Goal: Information Seeking & Learning: Check status

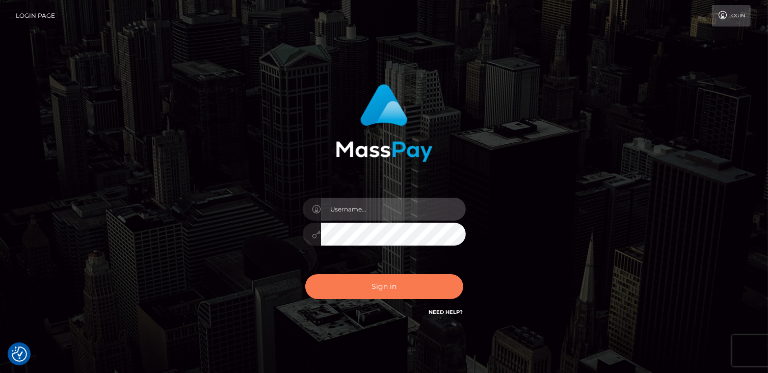
type input "catalinad"
click at [367, 291] on button "Sign in" at bounding box center [384, 286] width 158 height 25
type input "catalinad"
click at [390, 288] on button "Sign in" at bounding box center [384, 286] width 158 height 25
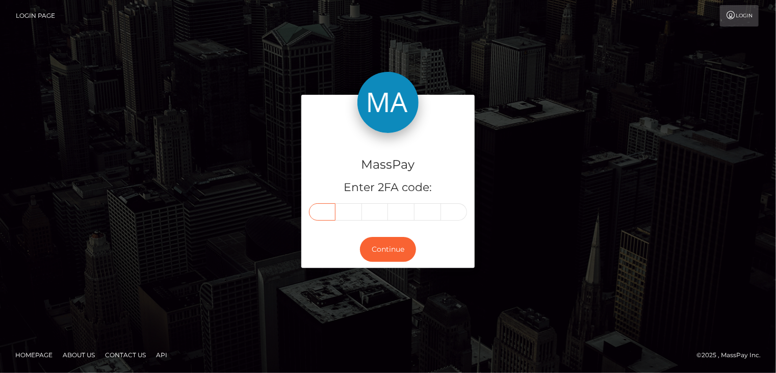
click at [325, 207] on input "text" at bounding box center [322, 211] width 27 height 17
type input "6"
type input "8"
type input "3"
type input "9"
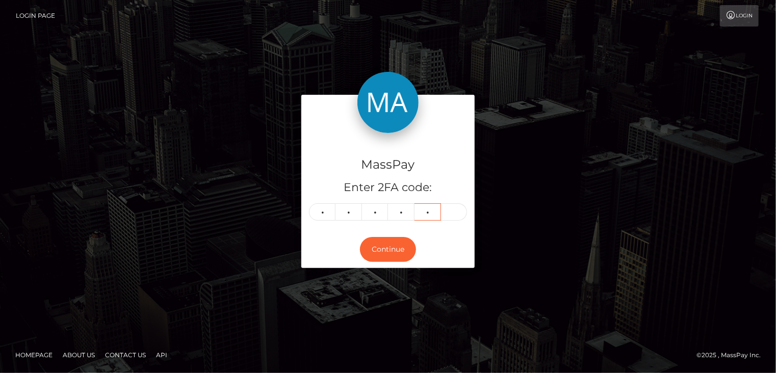
type input "7"
type input "3"
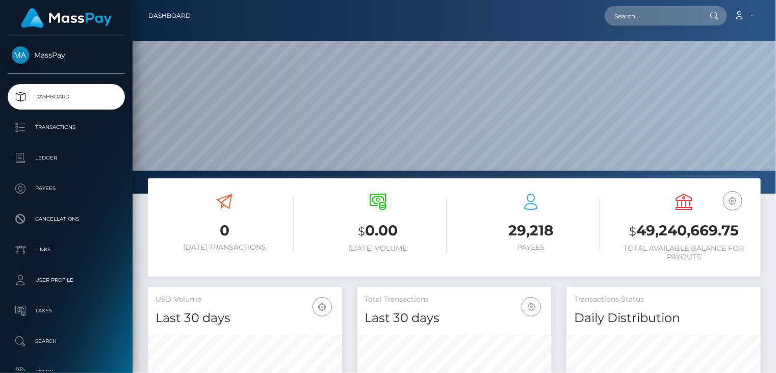
scroll to position [194, 643]
paste input "MSP5c221c3ae0ef95c"
type input "MSP5c221c3ae0ef95c"
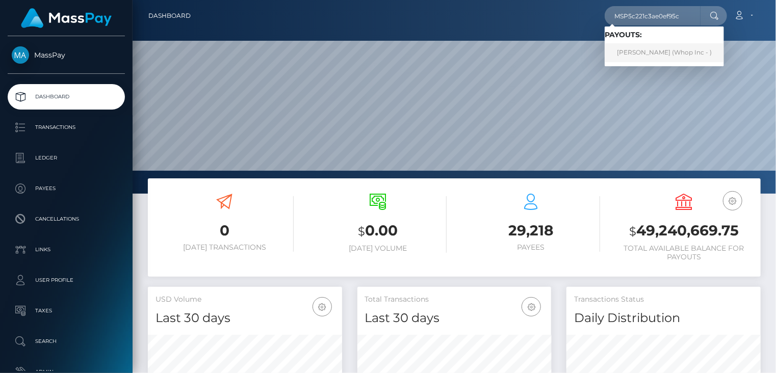
click at [646, 51] on link "[PERSON_NAME] (Whop Inc - )" at bounding box center [664, 52] width 119 height 19
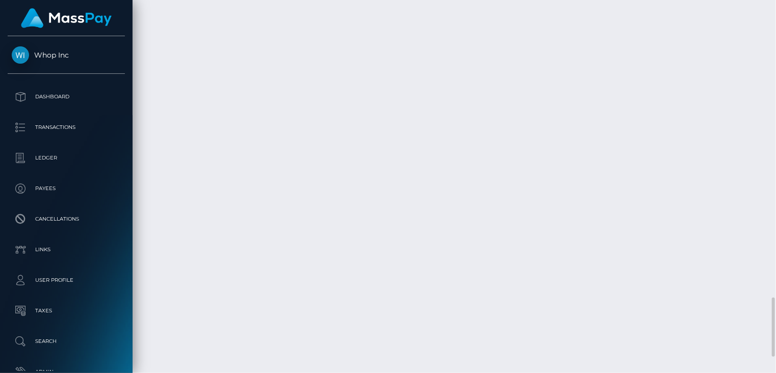
scroll to position [1972, 0]
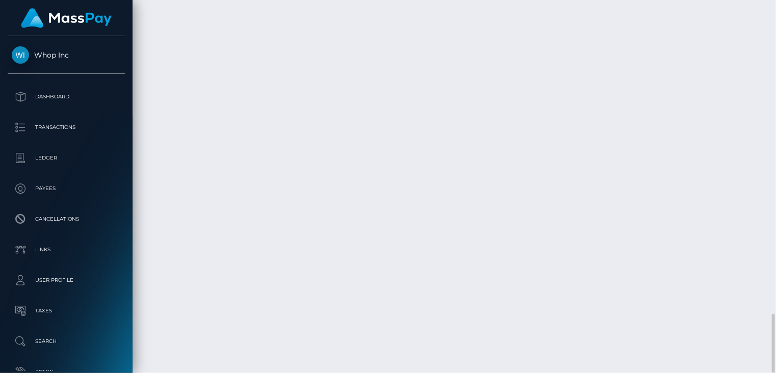
copy td "MSP5c221c3ae0ef95c"
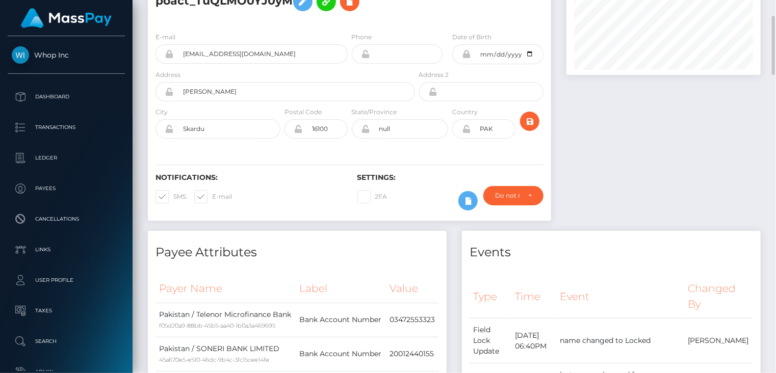
scroll to position [0, 0]
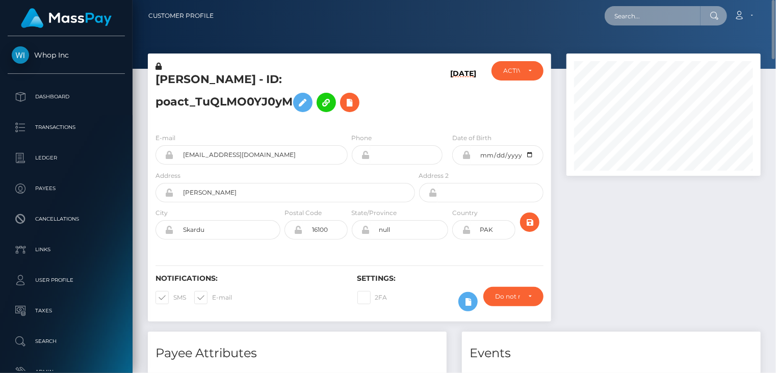
paste input "MSPca2b8ffdc8ec7a4"
type input "MSPca2b8ffdc8ec7a4"
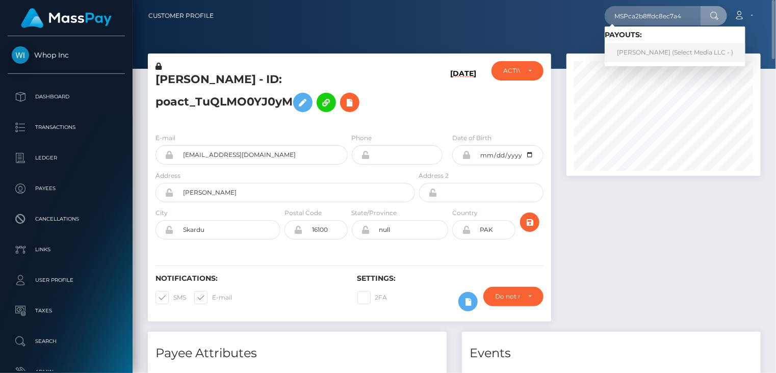
click at [646, 60] on link "Ayla Bayram (Select Media LLC - )" at bounding box center [675, 52] width 141 height 19
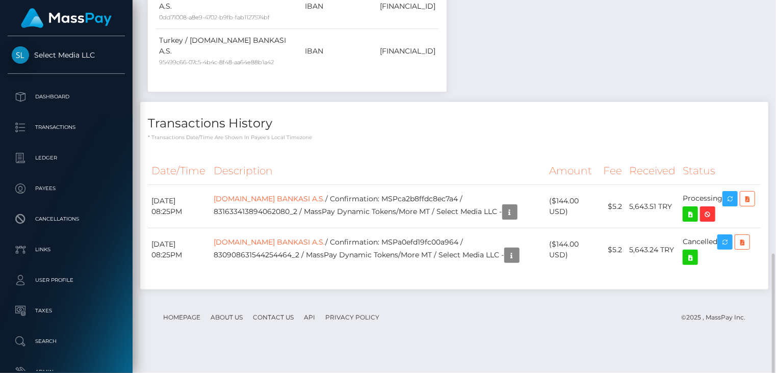
scroll to position [543, 0]
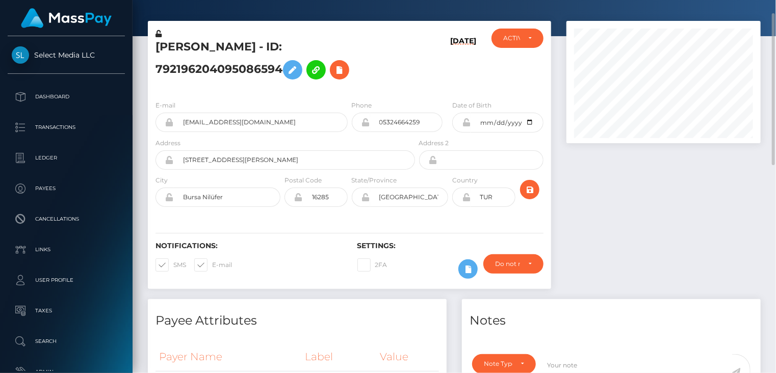
scroll to position [0, 0]
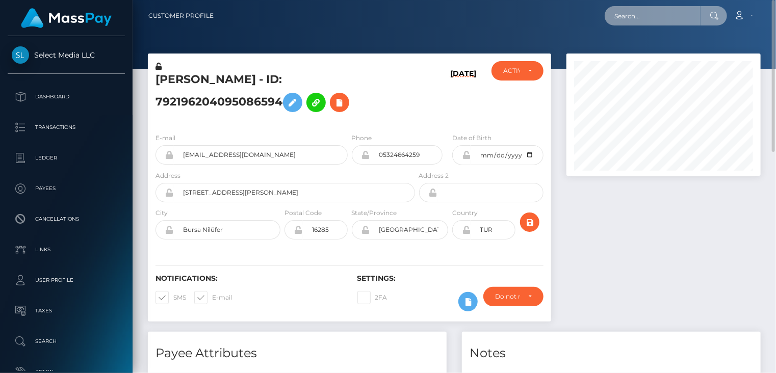
paste input "MSP684b344af106c95"
type input "MSP684b344af106c95"
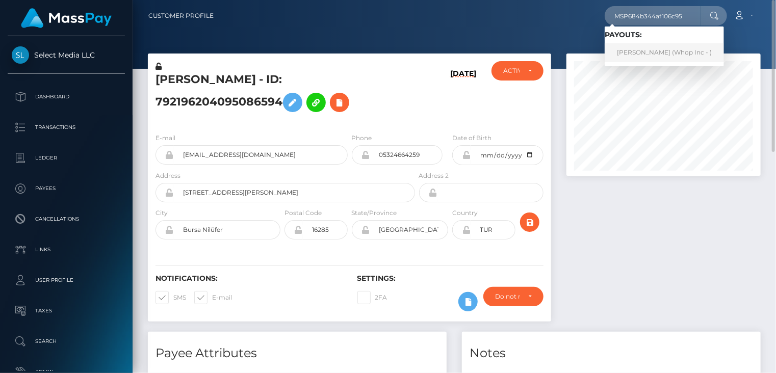
click at [643, 53] on link "ABDUL RAFAY (Whop Inc - )" at bounding box center [664, 52] width 119 height 19
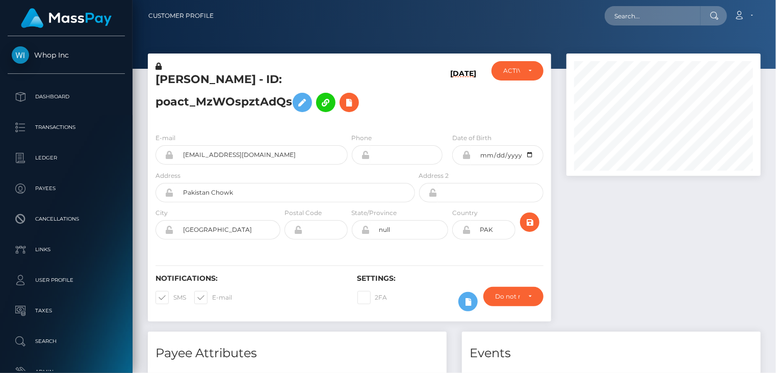
scroll to position [122, 194]
paste input "MSP684b344af106c95"
type input "MSP684b344af106c95"
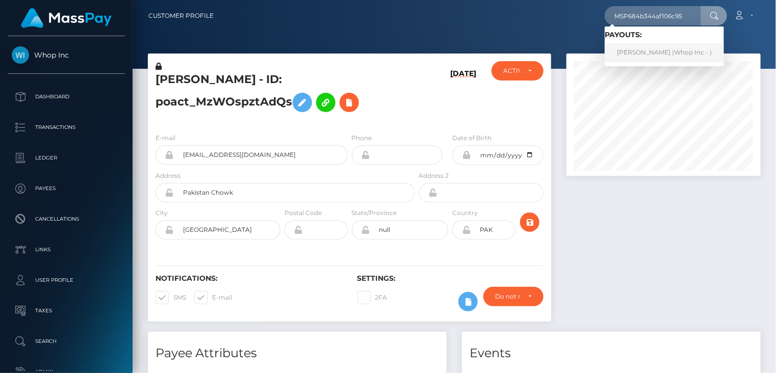
click at [657, 58] on link "ABDUL RAFAY (Whop Inc - )" at bounding box center [664, 52] width 119 height 19
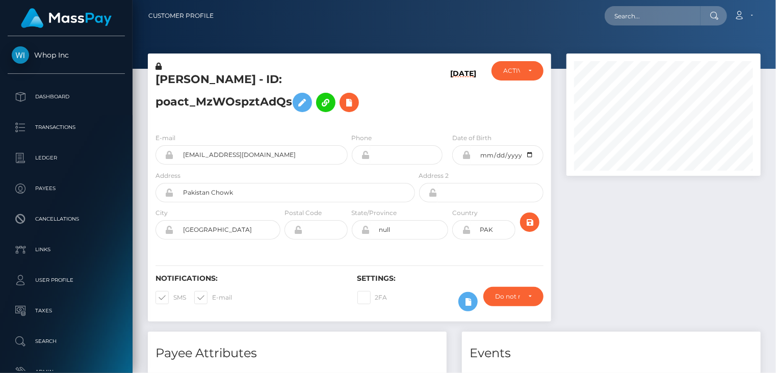
scroll to position [122, 194]
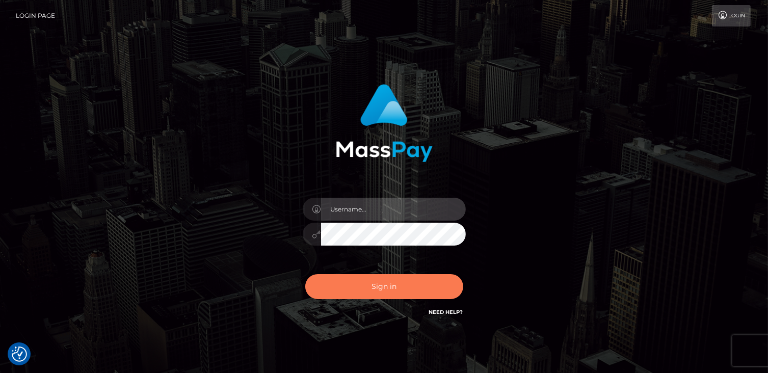
type input "catalinad"
click at [397, 290] on button "Sign in" at bounding box center [384, 286] width 158 height 25
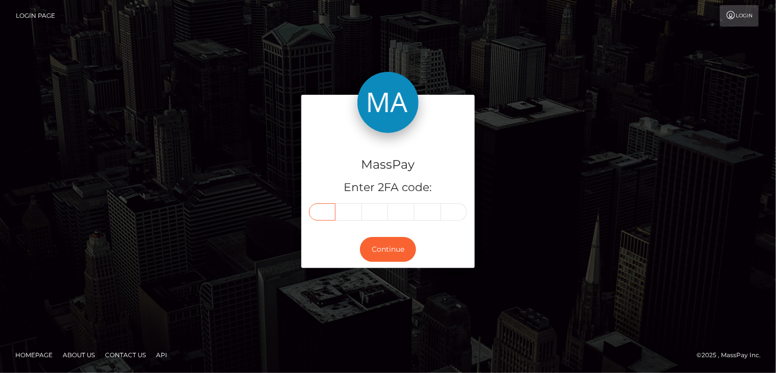
click at [321, 214] on input "text" at bounding box center [322, 211] width 27 height 17
type input "4"
type input "5"
type input "2"
type input "7"
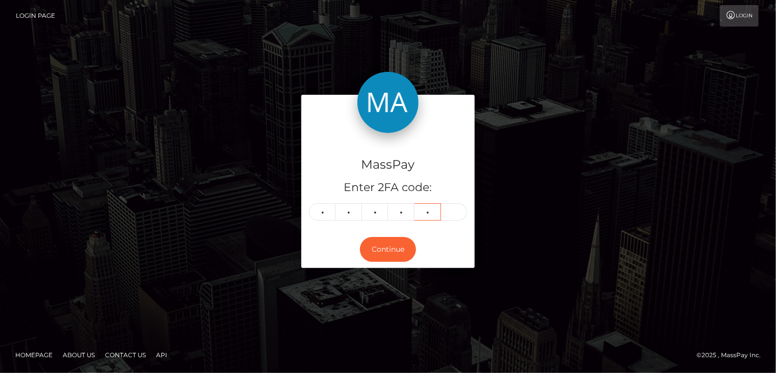
type input "9"
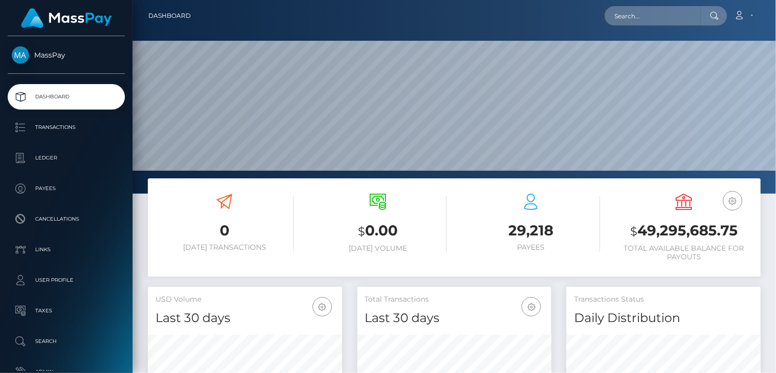
scroll to position [180, 194]
paste input "pout_khOy0lWi9NA1D"
type input "pout_khOy0lWi9NA1D"
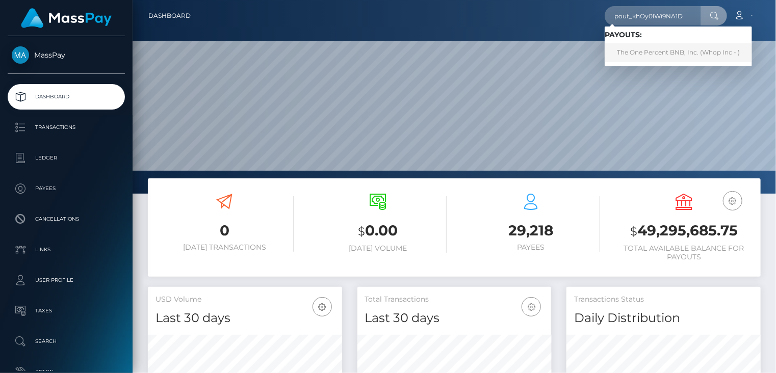
click at [650, 54] on link "The One Percent BNB, Inc. (Whop Inc - )" at bounding box center [678, 52] width 147 height 19
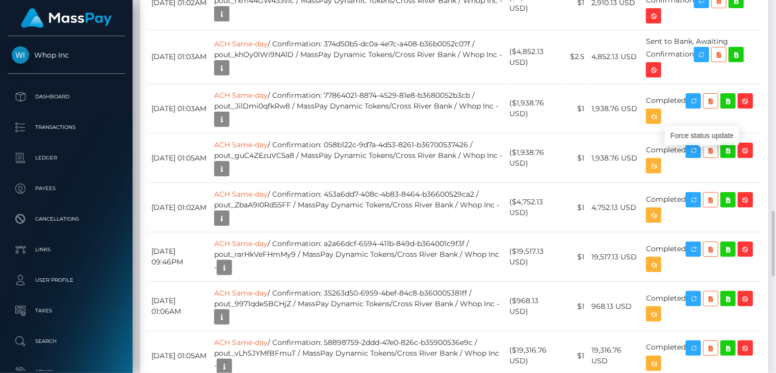
scroll to position [122, 194]
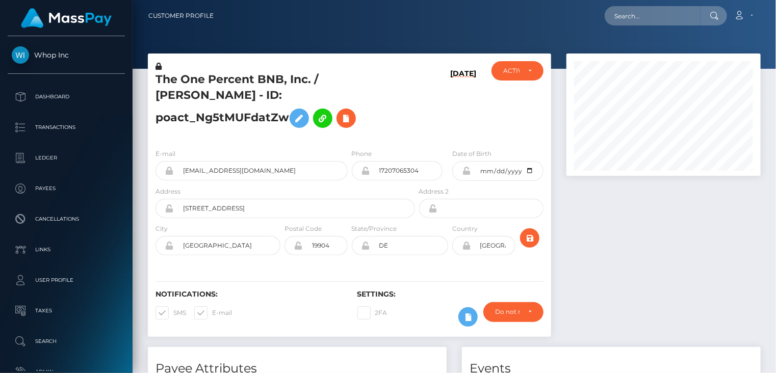
scroll to position [122, 194]
paste input "MSPf0e2a2b73446c45"
type input "MSPf0e2a2b73446c45"
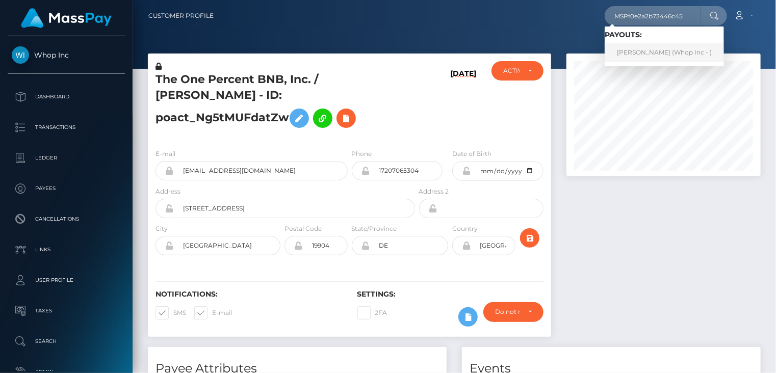
click at [657, 58] on link "[PERSON_NAME] (Whop Inc - )" at bounding box center [664, 52] width 119 height 19
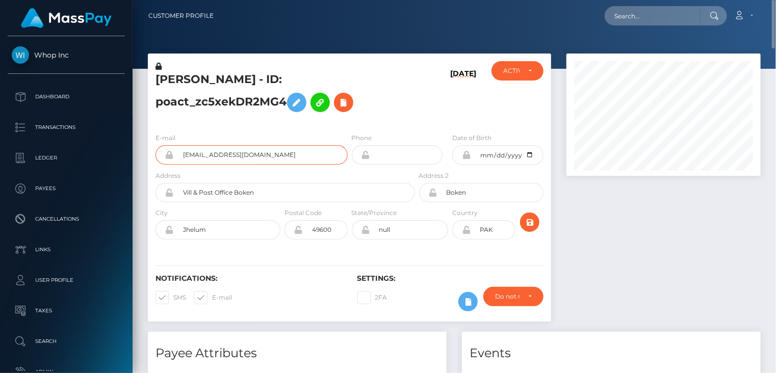
click at [235, 153] on input "[EMAIL_ADDRESS][DOMAIN_NAME]" at bounding box center [261, 154] width 174 height 19
click at [204, 153] on input "[EMAIL_ADDRESS][DOMAIN_NAME]" at bounding box center [261, 154] width 174 height 19
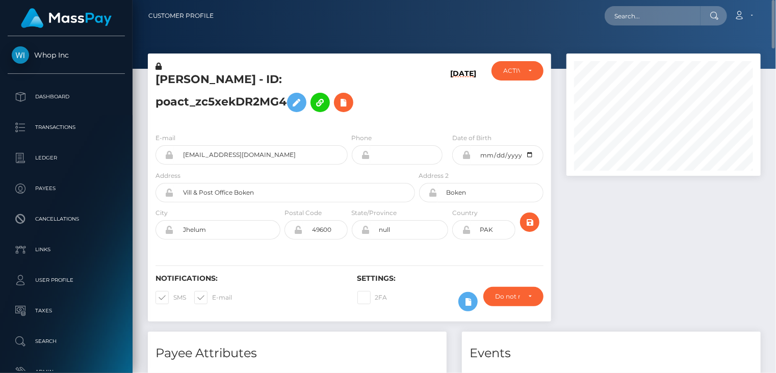
click at [196, 78] on h5 "MUHAMMAD HAMAYUN QADEER Qadeer - ID: poact_zc5xekDR2MG4" at bounding box center [282, 94] width 254 height 45
drag, startPoint x: 196, startPoint y: 78, endPoint x: 201, endPoint y: 62, distance: 17.1
click at [201, 62] on div "MUHAMMAD HAMAYUN QADEER Qadeer - ID: poact_zc5xekDR2MG4" at bounding box center [282, 93] width 269 height 64
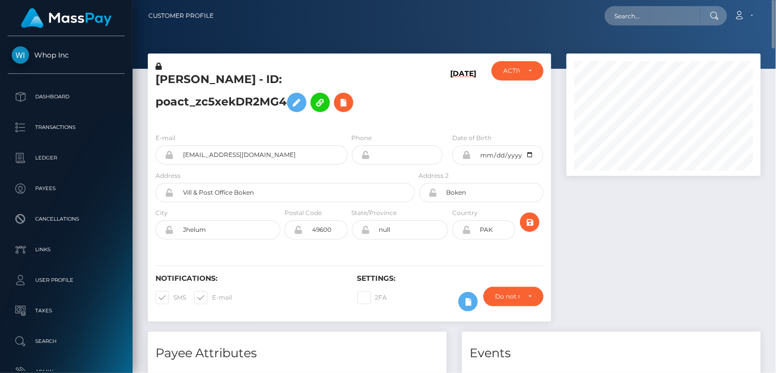
click at [204, 79] on h5 "MUHAMMAD HAMAYUN QADEER Qadeer - ID: poact_zc5xekDR2MG4" at bounding box center [282, 94] width 254 height 45
copy h5 "MUHAMMAD"
paste input "MSP7122281a6670adc"
type input "MSP7122281a6670adc"
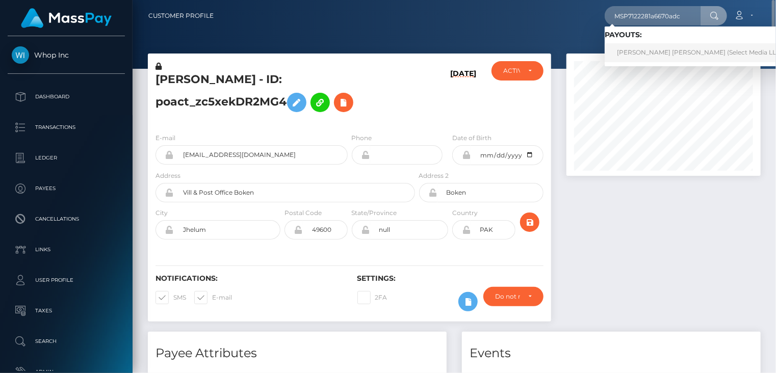
click at [647, 49] on link "[PERSON_NAME] [PERSON_NAME] (Select Media LLC - )" at bounding box center [703, 52] width 196 height 19
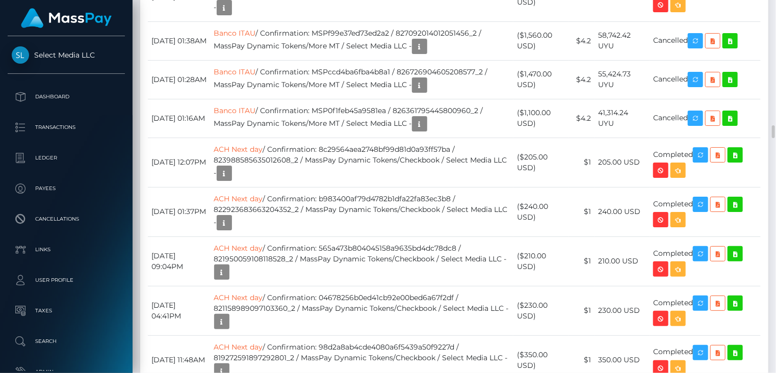
scroll to position [3229, 0]
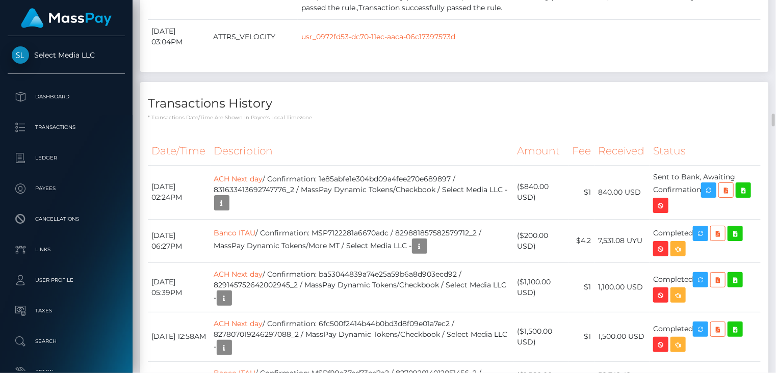
click at [391, 137] on th "Description" at bounding box center [362, 151] width 303 height 28
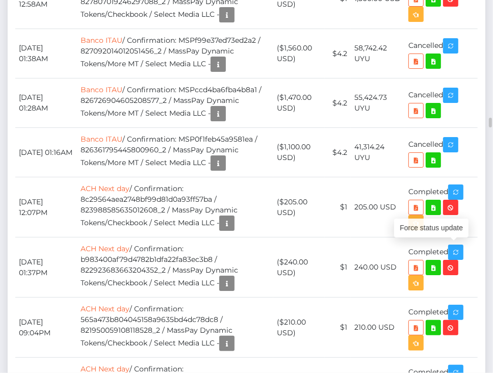
scroll to position [122, 144]
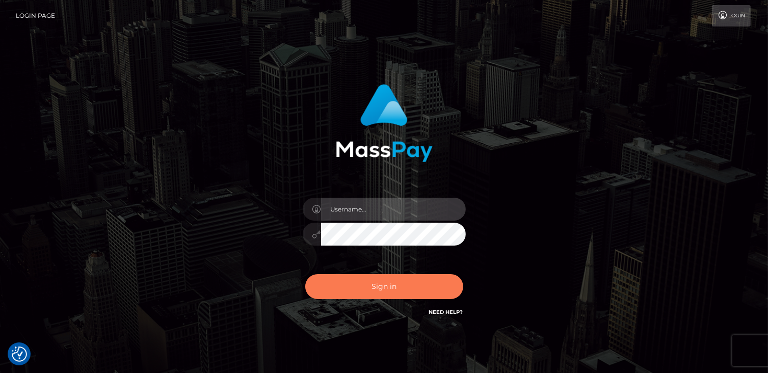
type input "catalinad"
click at [388, 290] on button "Sign in" at bounding box center [384, 286] width 158 height 25
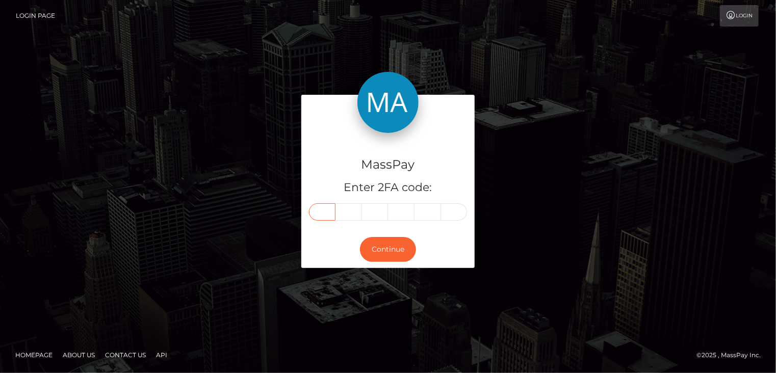
click at [324, 209] on input "text" at bounding box center [322, 211] width 27 height 17
type input "8"
type input "3"
type input "4"
type input "2"
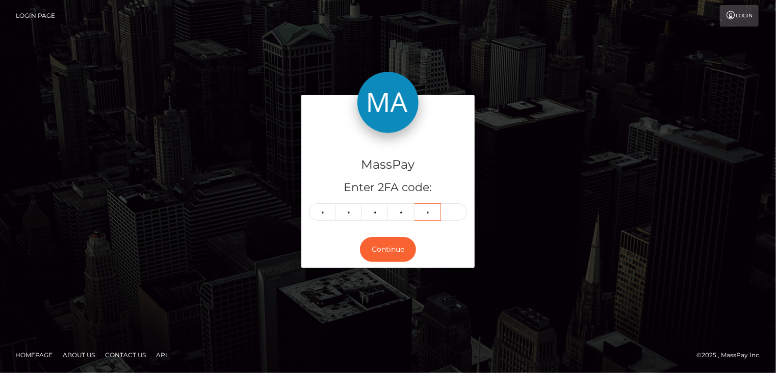
type input "9"
type input "6"
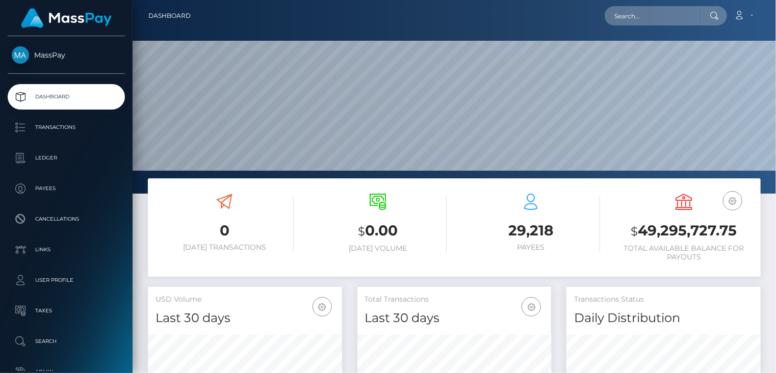
scroll to position [180, 194]
paste input "MSP91e3492d1cdbd7f"
type input "MSP91e3492d1cdbd7f"
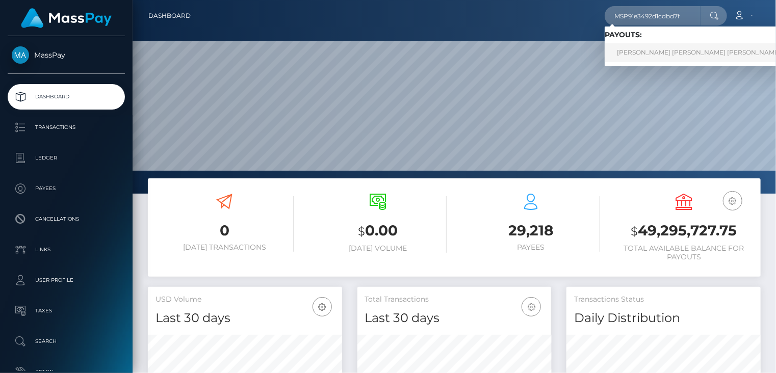
click at [667, 58] on link "IAN VALENTINA MONTENEGRO HERNANDEZ (Whop Inc - )" at bounding box center [719, 52] width 229 height 19
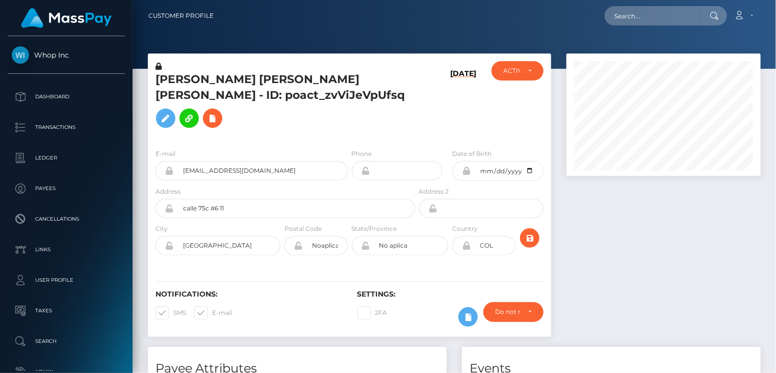
scroll to position [122, 194]
click at [231, 180] on input "[EMAIL_ADDRESS][DOMAIN_NAME]" at bounding box center [261, 170] width 174 height 19
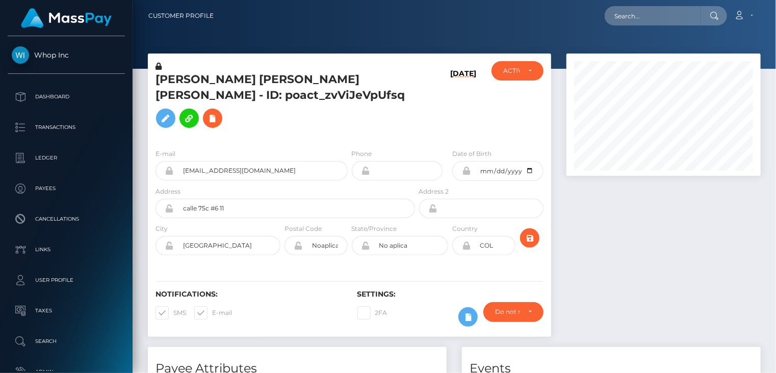
scroll to position [509701, 509632]
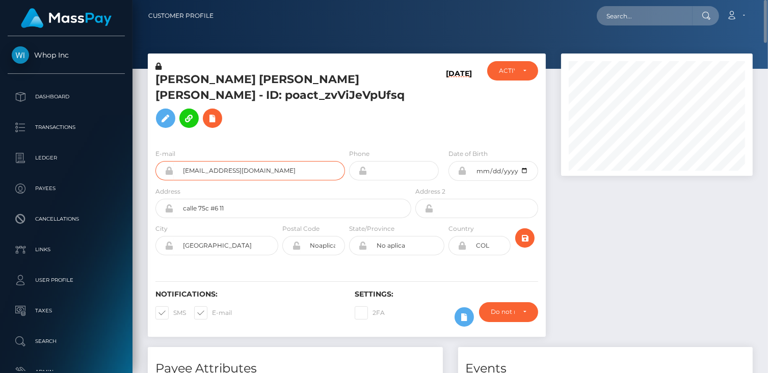
click at [240, 180] on input "[EMAIL_ADDRESS][DOMAIN_NAME]" at bounding box center [259, 170] width 171 height 19
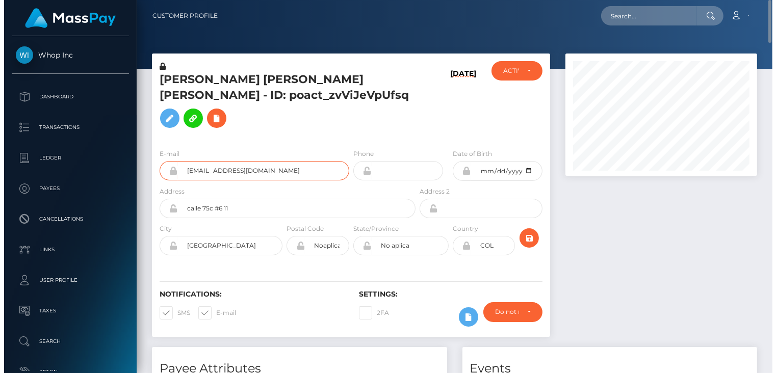
scroll to position [122, 194]
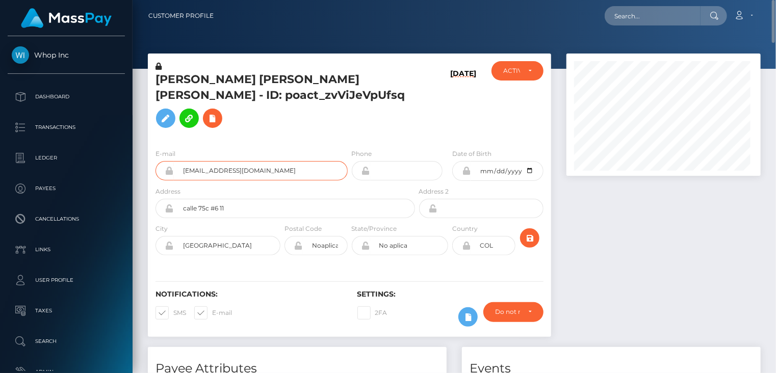
click at [240, 180] on input "[EMAIL_ADDRESS][DOMAIN_NAME]" at bounding box center [261, 170] width 174 height 19
click at [236, 180] on input "[EMAIL_ADDRESS][DOMAIN_NAME]" at bounding box center [261, 170] width 174 height 19
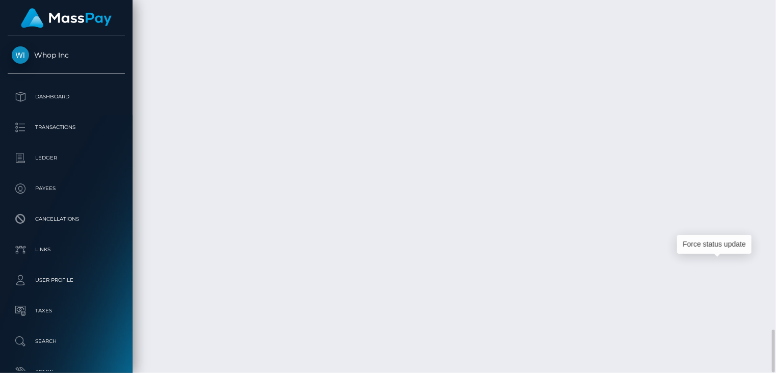
scroll to position [122, 194]
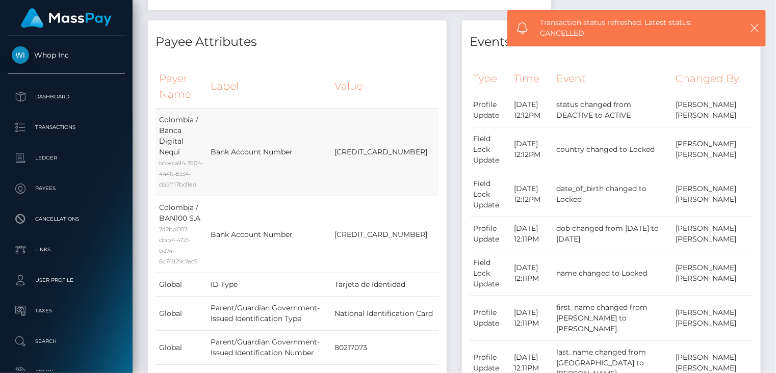
scroll to position [0, 0]
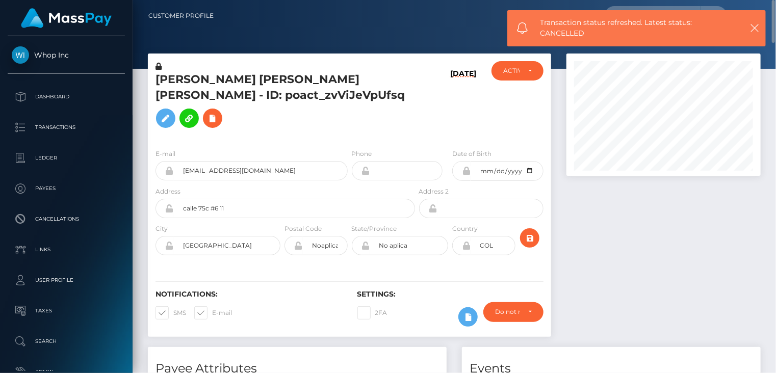
click at [234, 80] on h5 "[PERSON_NAME] [PERSON_NAME] [PERSON_NAME] - ID: poact_zvViJeVpUfsq" at bounding box center [282, 102] width 254 height 61
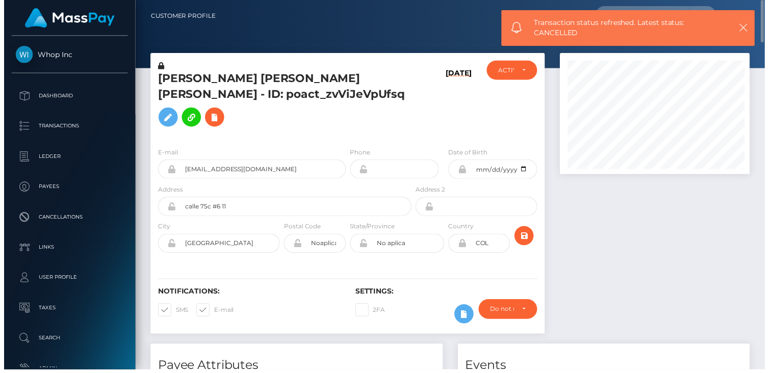
scroll to position [509701, 509629]
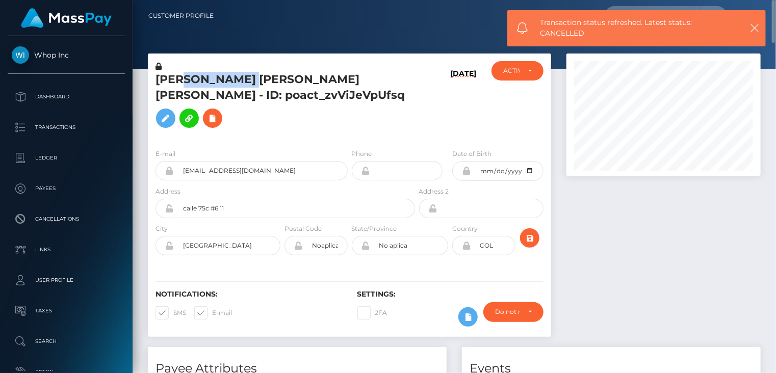
click at [234, 80] on h5 "[PERSON_NAME] [PERSON_NAME] [PERSON_NAME] - ID: poact_zvViJeVpUfsq" at bounding box center [282, 102] width 254 height 61
copy h5 "[PERSON_NAME]"
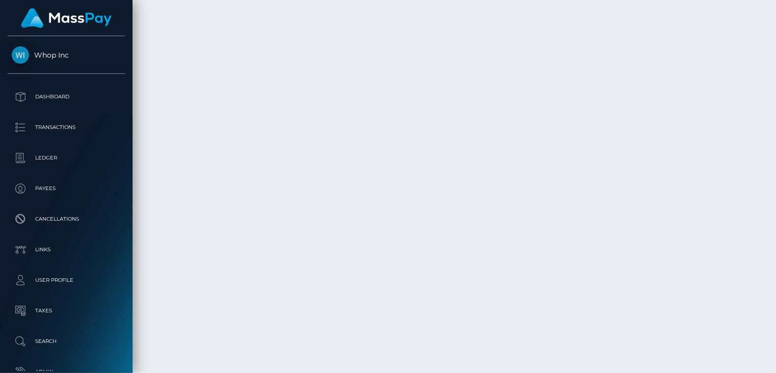
scroll to position [2878, 0]
drag, startPoint x: 359, startPoint y: 265, endPoint x: 519, endPoint y: 267, distance: 160.1
copy td "MSP91e3492d1cdbd7f / pout_JEoOiCJNuFMMC"
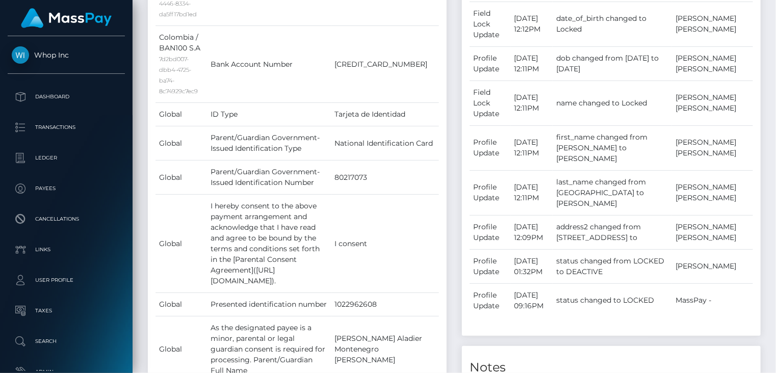
scroll to position [0, 0]
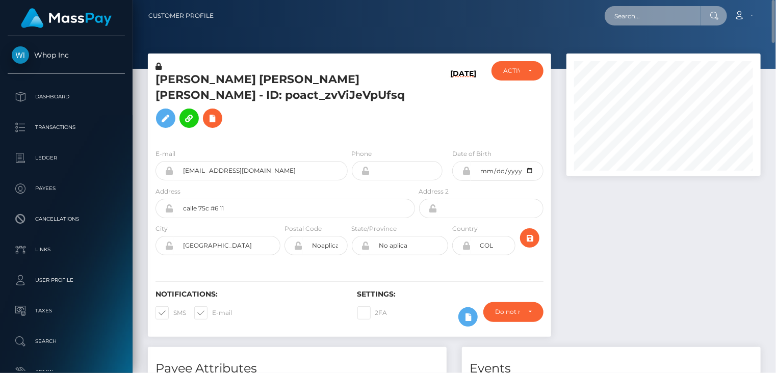
paste input "MSP370e3a51f16f5bd"
type input "MSP370e3a51f16f5bd"
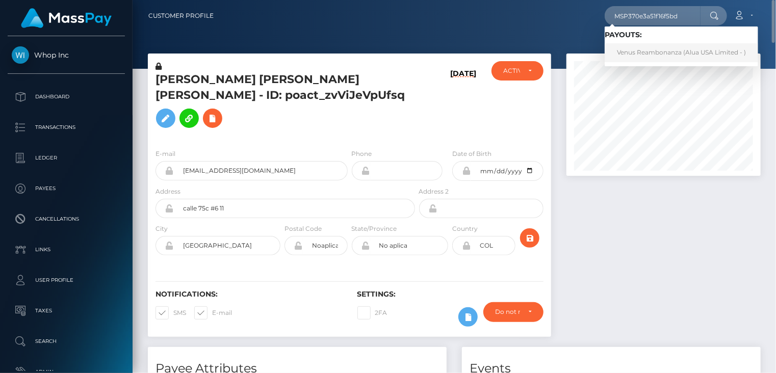
click at [664, 60] on link "Venus Reambonanza (Alua USA Limited - )" at bounding box center [681, 52] width 153 height 19
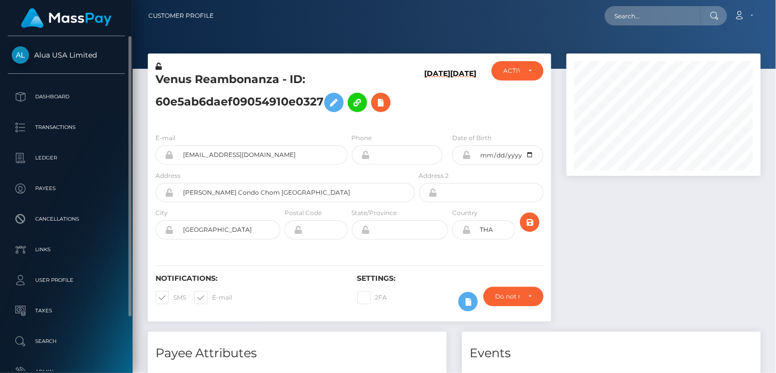
scroll to position [122, 194]
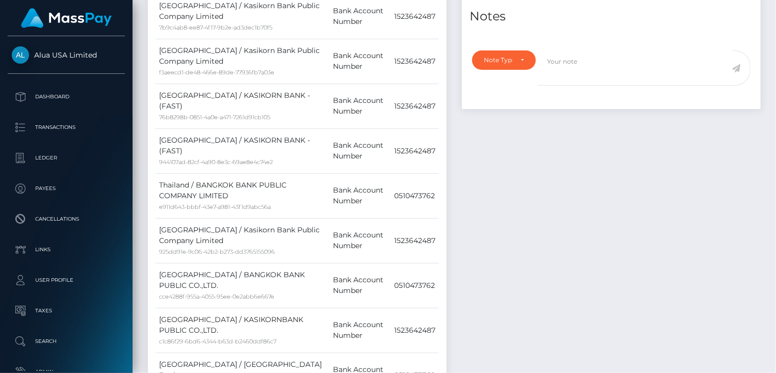
scroll to position [1189, 0]
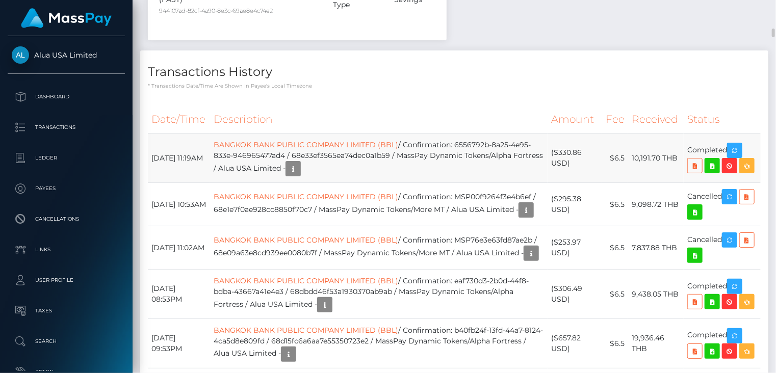
click at [434, 134] on td "BANGKOK BANK PUBLIC COMPANY LIMITED (BBL) / Confirmation: 6556792b-8a25-4e95-83…" at bounding box center [379, 158] width 338 height 49
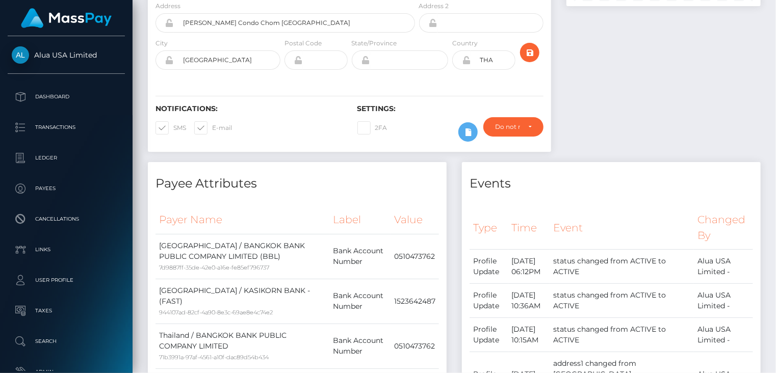
scroll to position [0, 0]
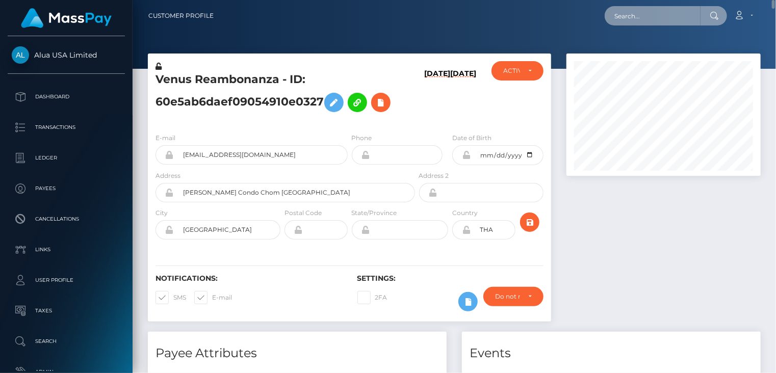
paste input "pout_8jNe6jkjtR7LV"
type input "pout_8jNe6jkjtR7LV"
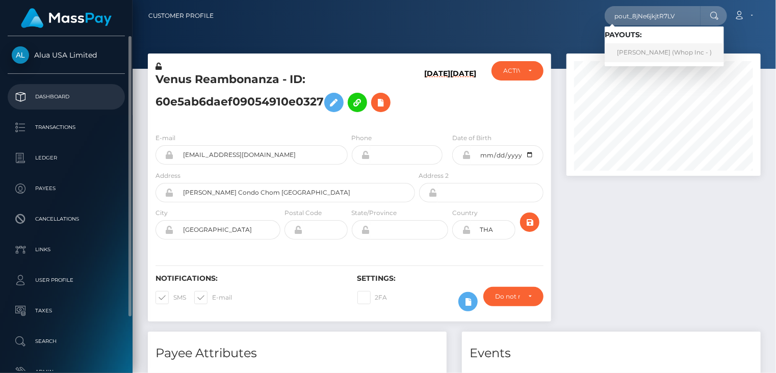
click at [632, 58] on link "[PERSON_NAME] (Whop Inc - )" at bounding box center [664, 52] width 119 height 19
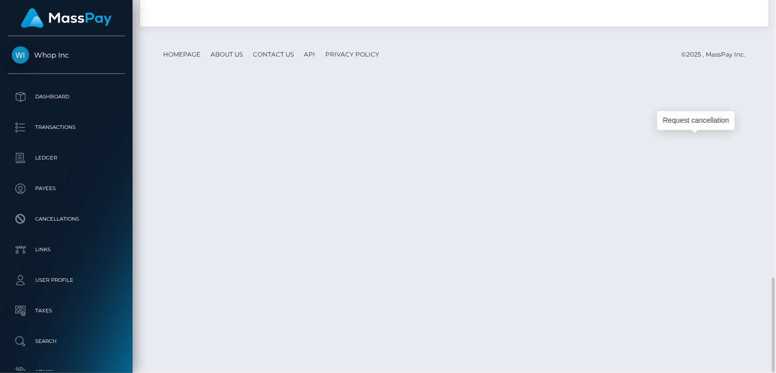
scroll to position [122, 194]
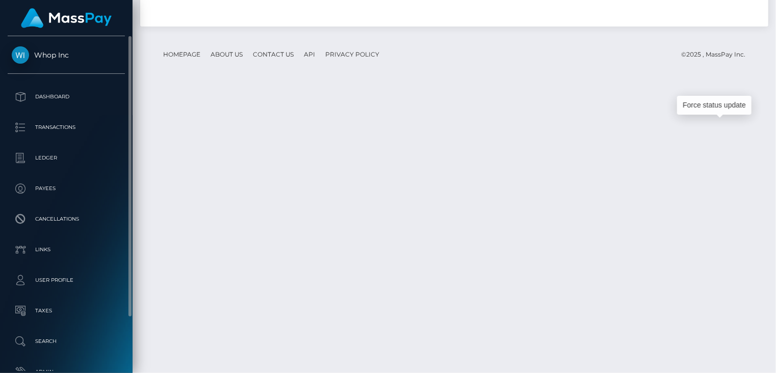
drag, startPoint x: 725, startPoint y: 121, endPoint x: 14, endPoint y: 48, distance: 714.4
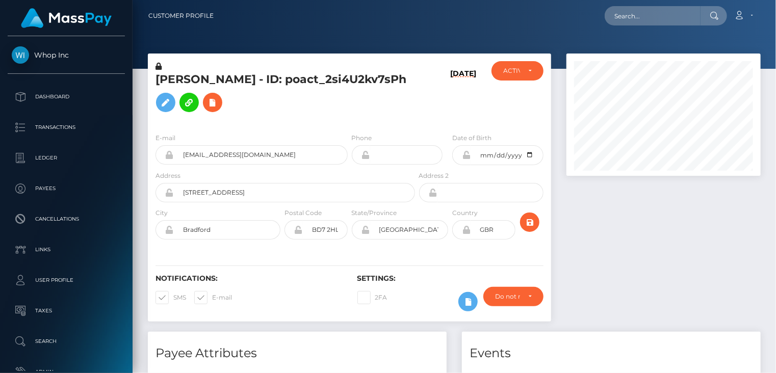
scroll to position [122, 194]
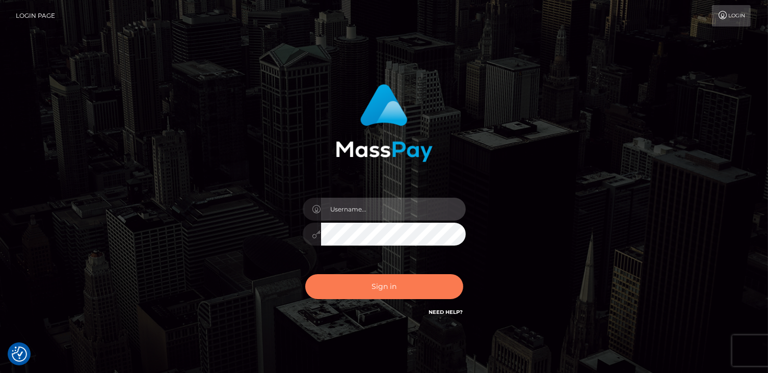
type input "catalinad"
click at [392, 290] on button "Sign in" at bounding box center [384, 286] width 158 height 25
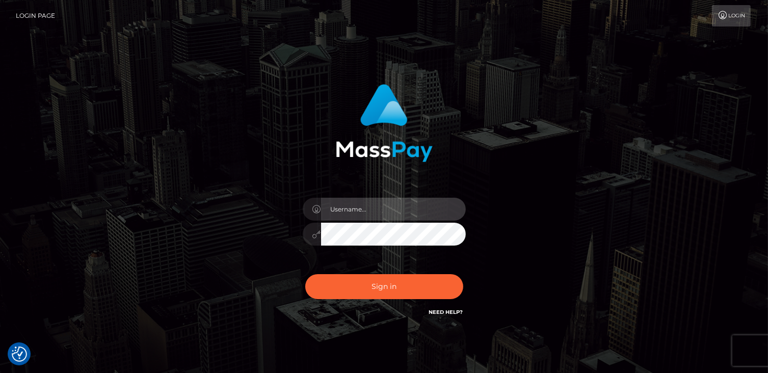
type input "catalinad"
click at [353, 304] on div "Sign in Need Help?" at bounding box center [384, 290] width 178 height 45
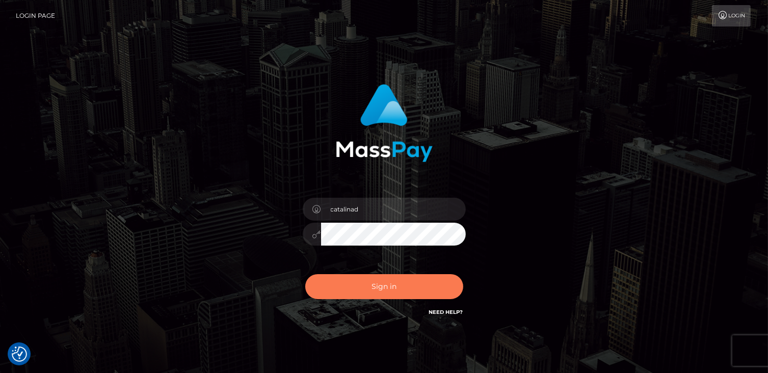
click at [372, 298] on button "Sign in" at bounding box center [384, 286] width 158 height 25
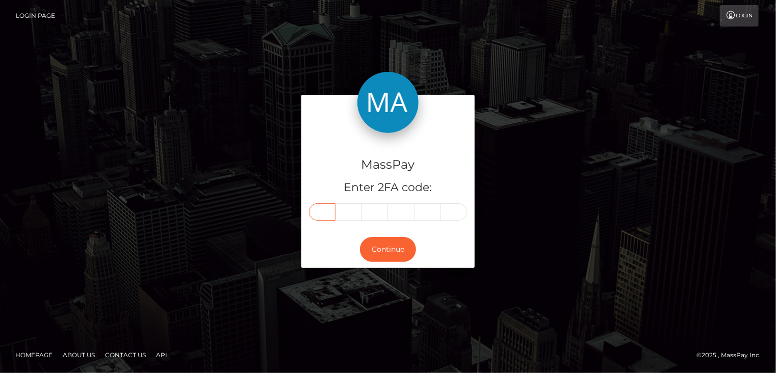
click at [319, 211] on input "text" at bounding box center [322, 211] width 27 height 17
type input "0"
type input "8"
type input "5"
type input "2"
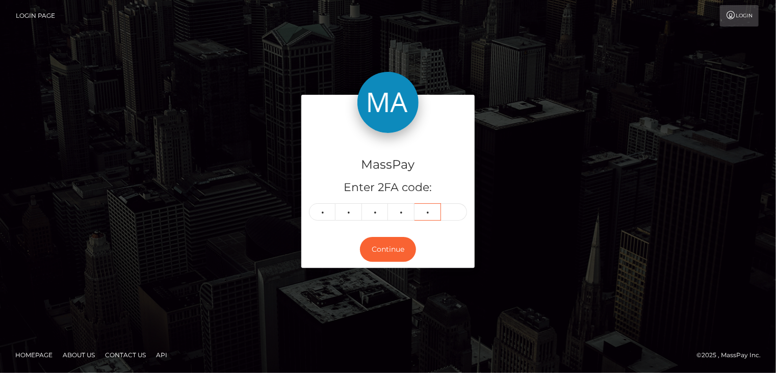
type input "1"
type input "5"
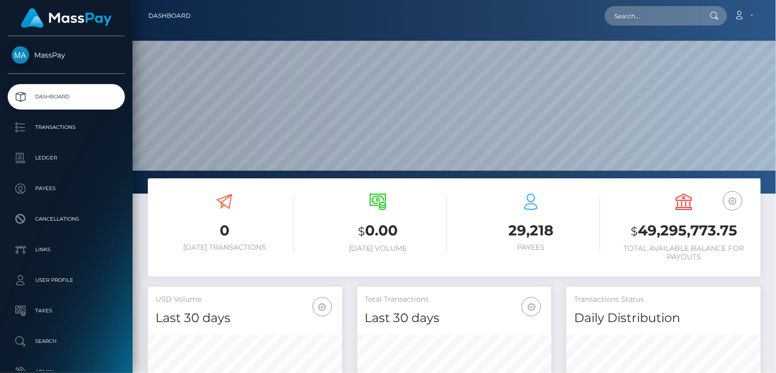
scroll to position [180, 194]
paste input "pout_8jNe6jkjtR7LV"
type input "pout_8jNe6jkjtR7LV"
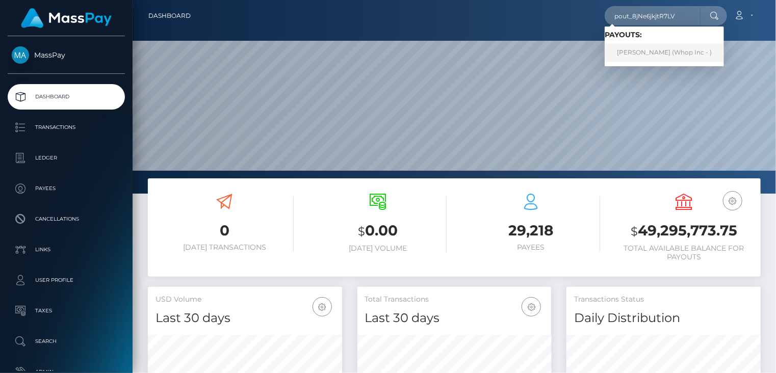
click at [666, 56] on link "HAMMAAD HUSSAIN (Whop Inc - )" at bounding box center [664, 52] width 119 height 19
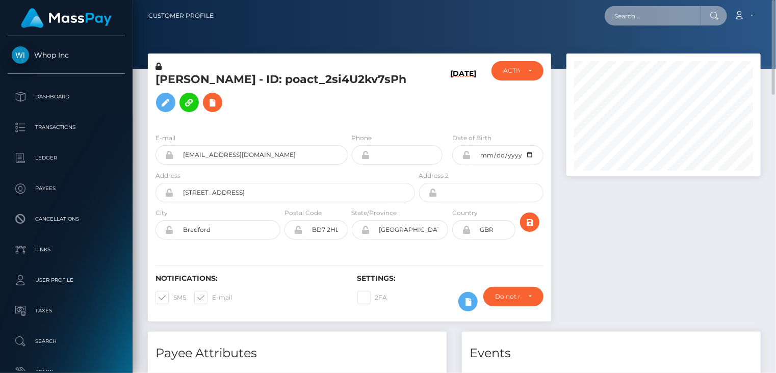
paste input "MSPf542e7464495710"
type input "MSPf542e7464495710"
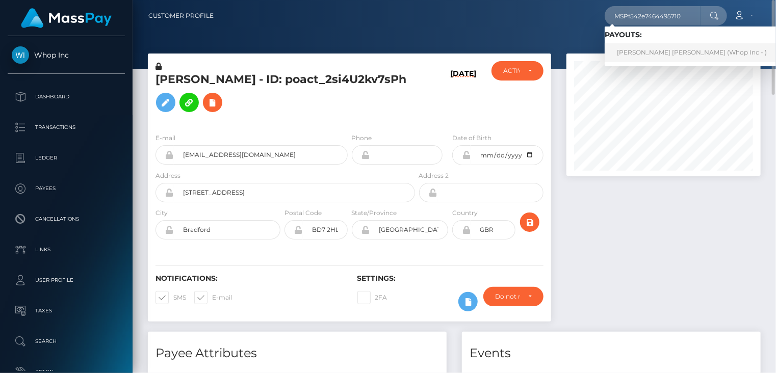
click at [657, 50] on link "[PERSON_NAME] [PERSON_NAME] (Whop Inc - )" at bounding box center [692, 52] width 174 height 19
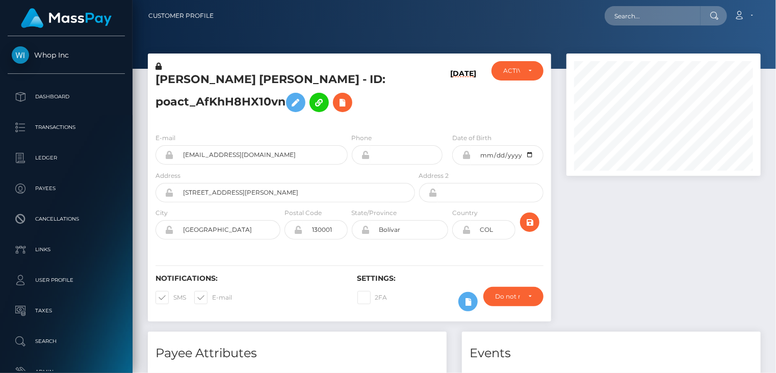
scroll to position [122, 194]
paste input "poact_RuAl52BhS64z"
type input "poact_RuAl52BhS64z"
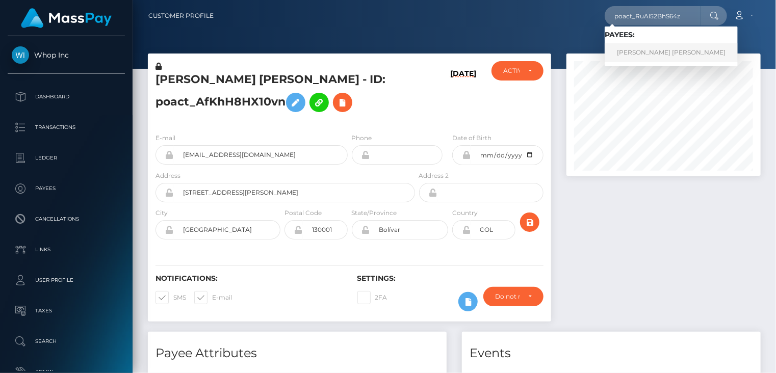
click at [664, 49] on link "[PERSON_NAME] [PERSON_NAME]" at bounding box center [671, 52] width 133 height 19
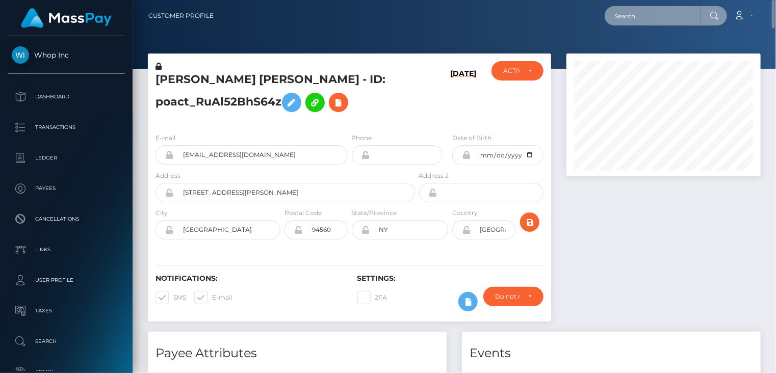
paste input "oste7jy7806e"
type input "oste7jy7806e"
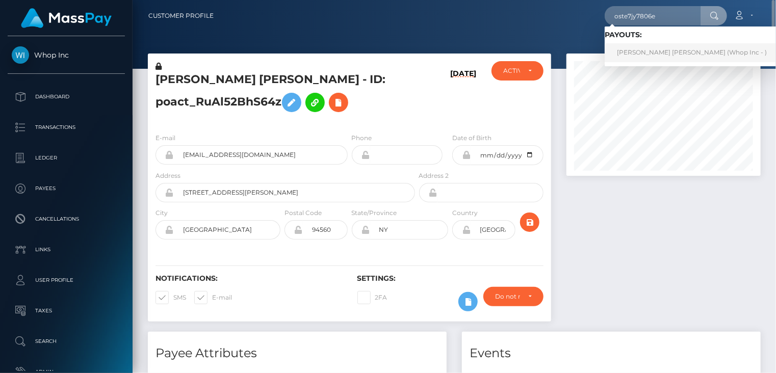
click at [653, 53] on link "BRYANT TYLER WALLACE (Whop Inc - )" at bounding box center [692, 52] width 174 height 19
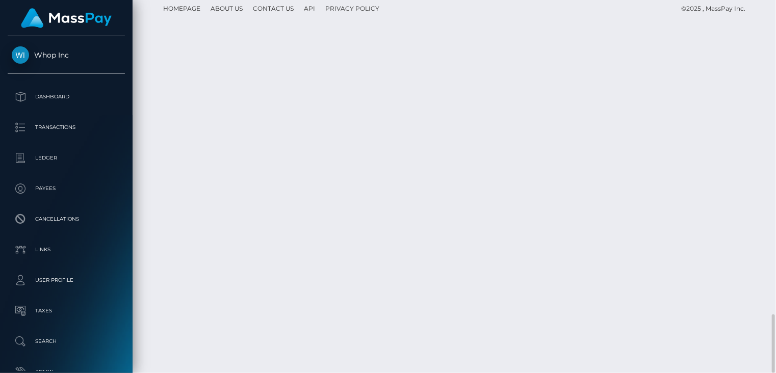
scroll to position [1653, 0]
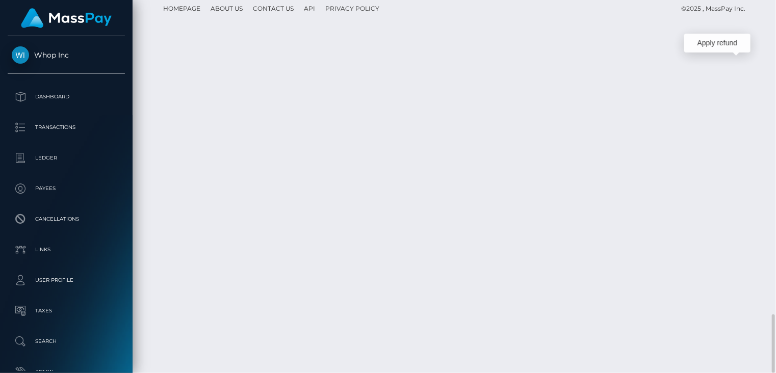
scroll to position [122, 194]
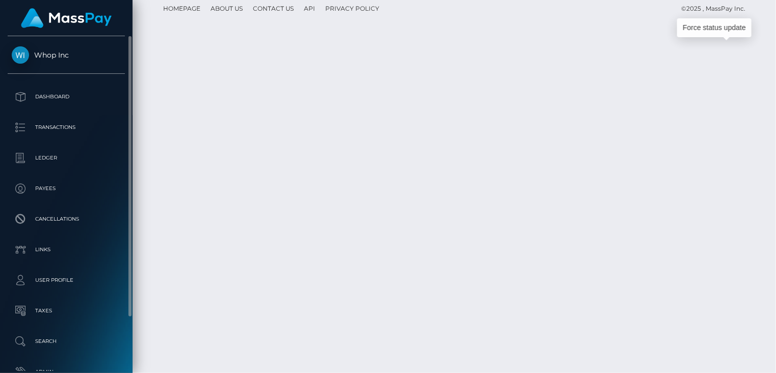
drag, startPoint x: 735, startPoint y: 49, endPoint x: 41, endPoint y: 174, distance: 705.4
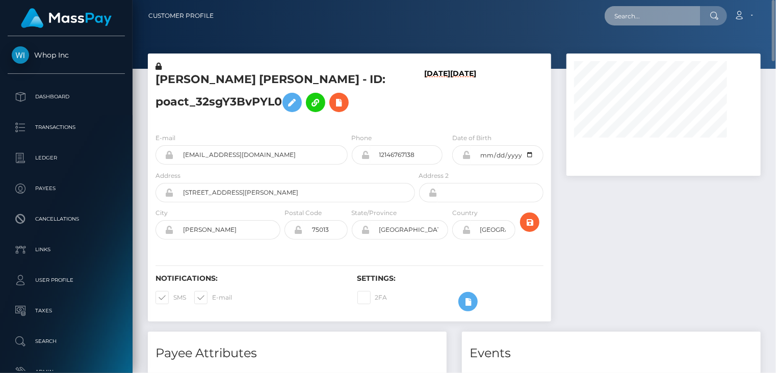
paste input "MSP650eb9e40aae391"
type input "MSP650eb9e40aae391"
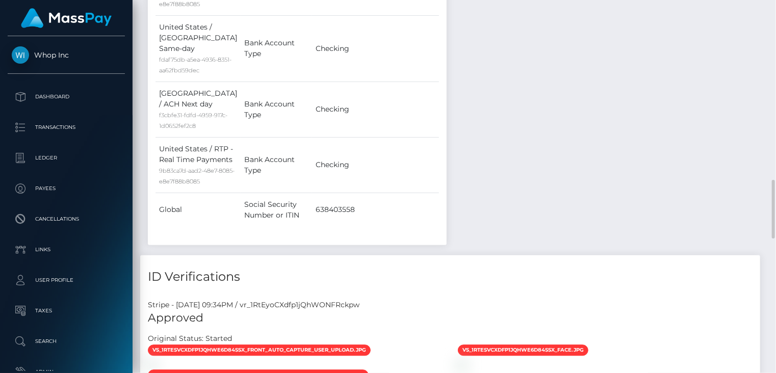
scroll to position [633, 0]
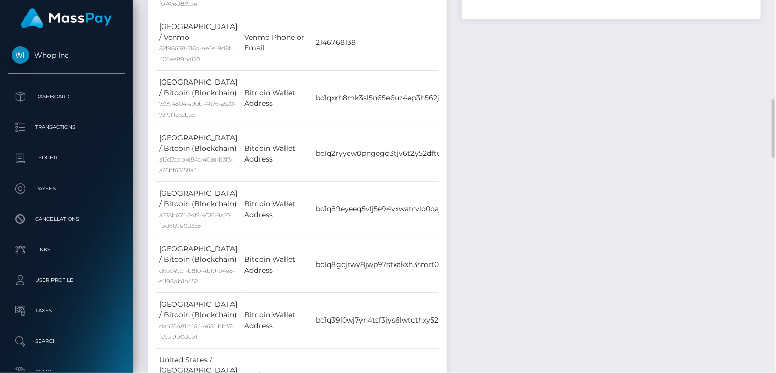
click at [512, 142] on div "Events Type Time Event Changed By" at bounding box center [611, 232] width 314 height 1067
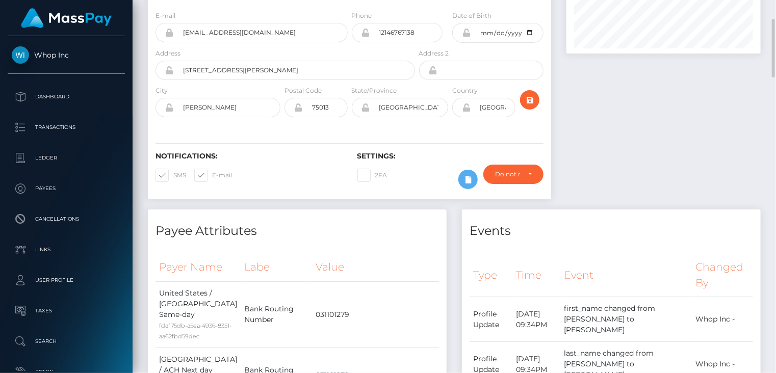
scroll to position [0, 0]
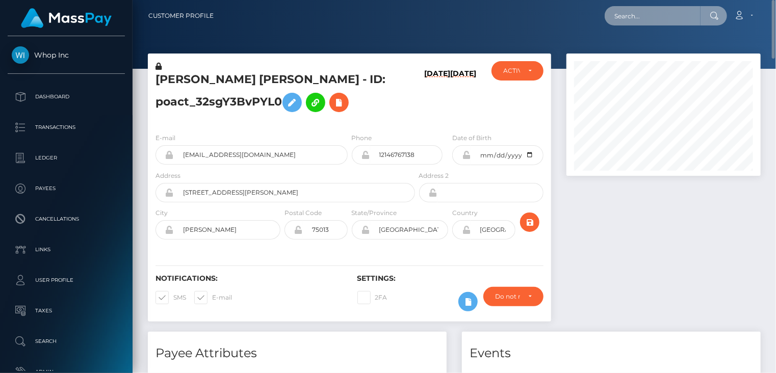
paste input "MSP031161507A37D07"
type input "MSP031161507A37D07"
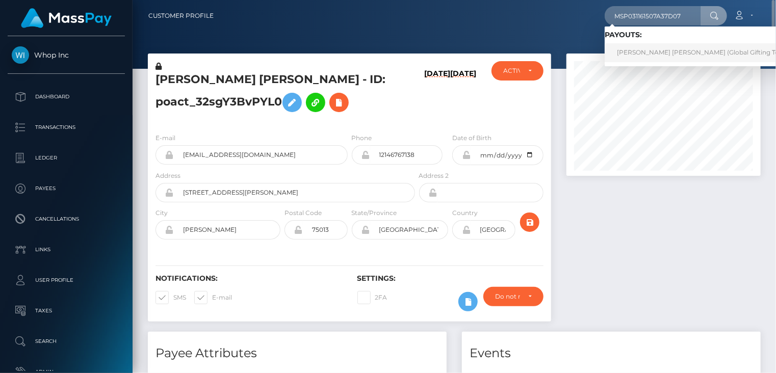
click at [632, 48] on link "[PERSON_NAME] [PERSON_NAME] (Global Gifting Technologies Inc - Throne)" at bounding box center [735, 52] width 261 height 19
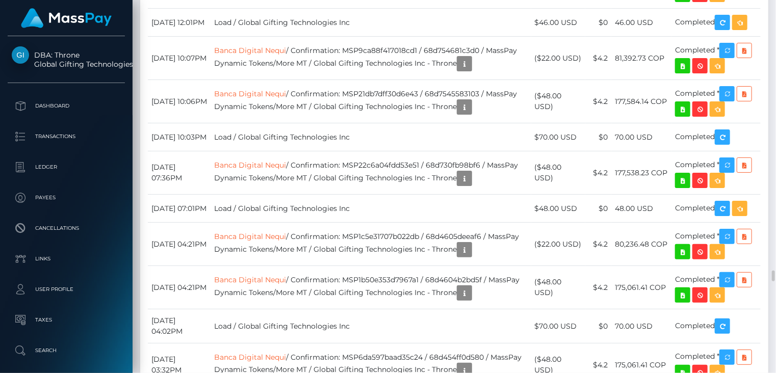
scroll to position [3571, 0]
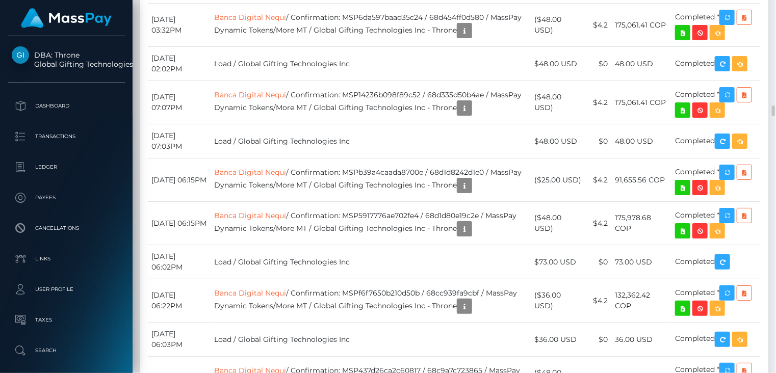
copy td "MSP650eb9e40aae391"
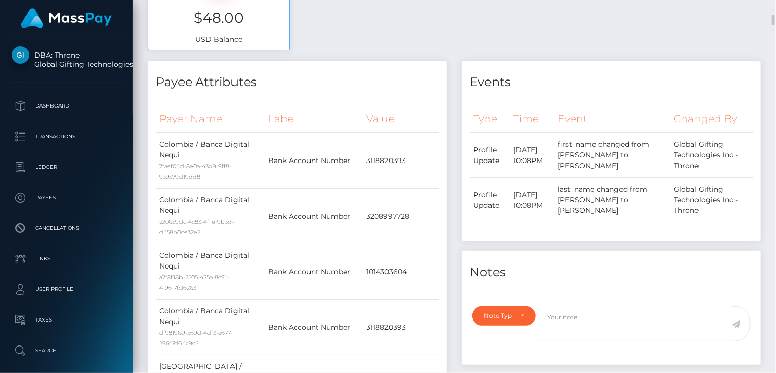
scroll to position [0, 0]
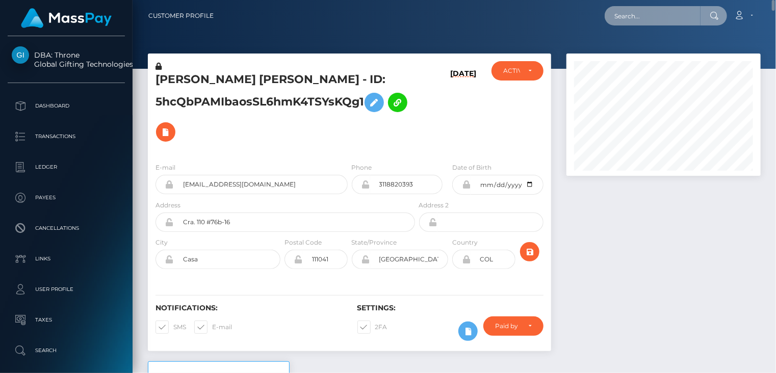
paste input "MSPEB85576E6D534A3"
type input "MSPEB85576E6D534A3"
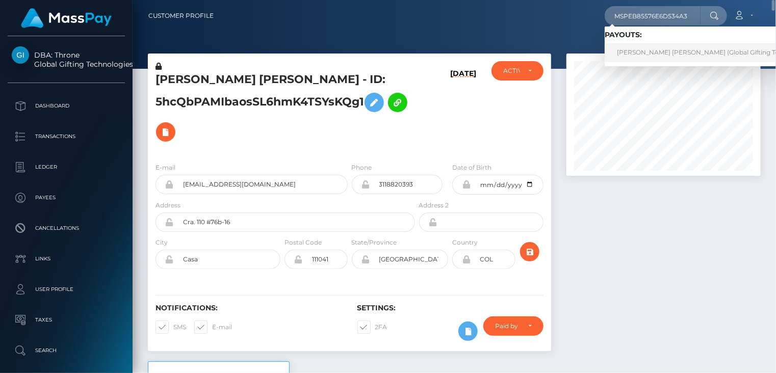
click at [640, 56] on link "ANA RUTH ORTIZ MUÑOZ (Global Gifting Technologies Inc - Throne)" at bounding box center [735, 52] width 261 height 19
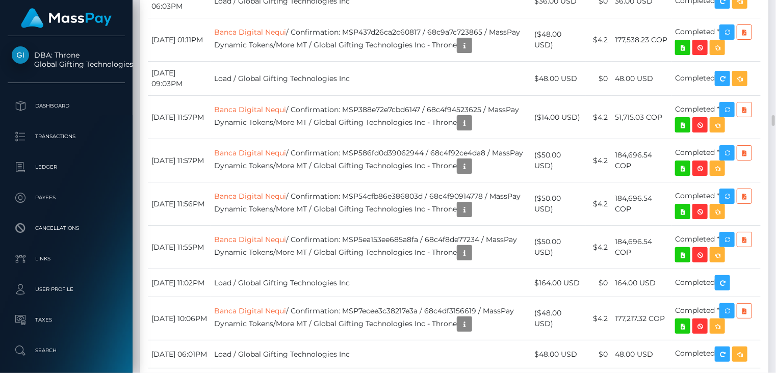
scroll to position [3570, 0]
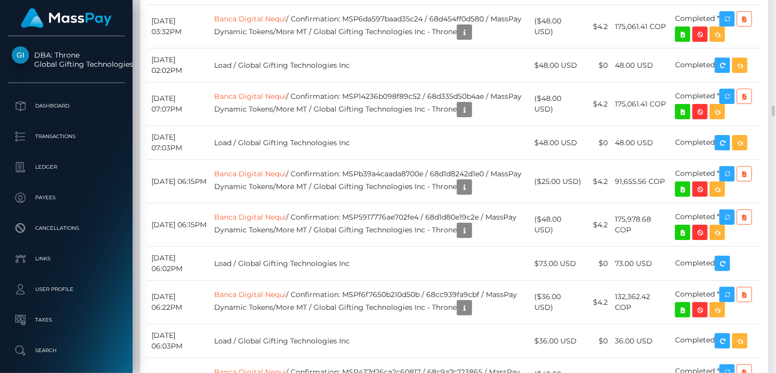
copy td "MSP04a7cb643ccfb08"
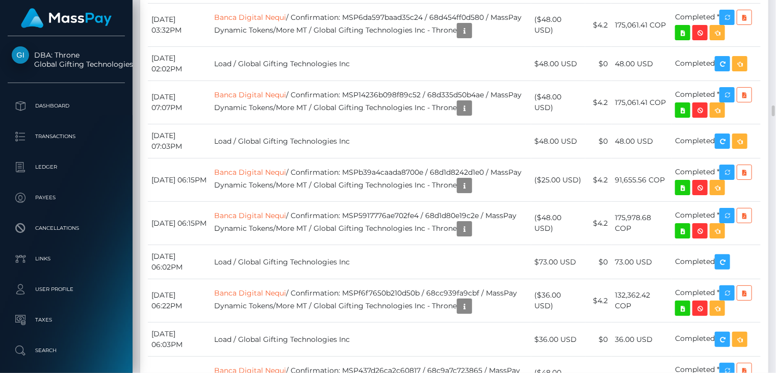
scroll to position [122, 194]
copy td "MSP650eb9e40aae391"
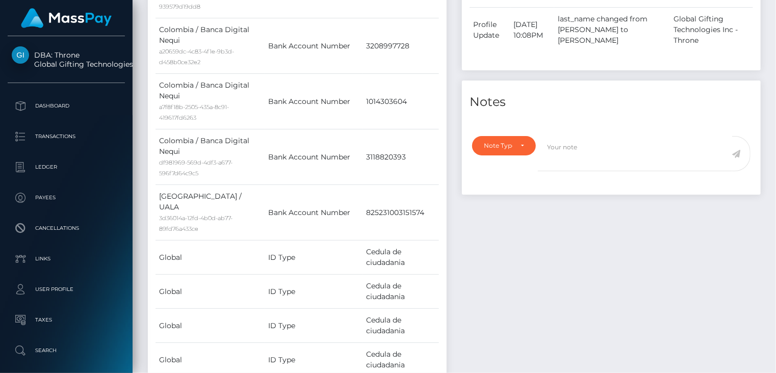
scroll to position [0, 0]
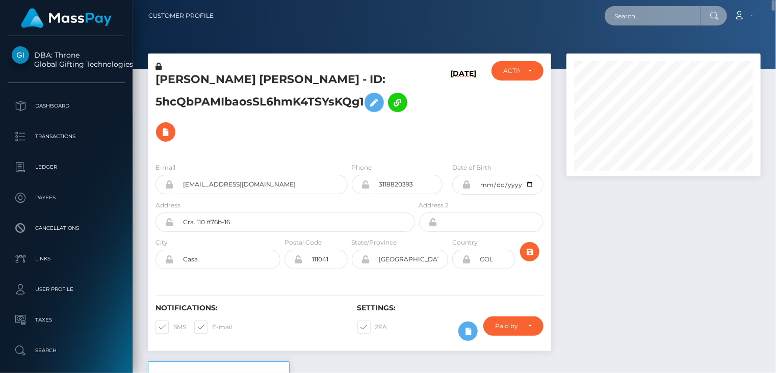
paste input "MSP4da11d1cb4bba8f"
type input "MSP4da11d1cb4bba8f"
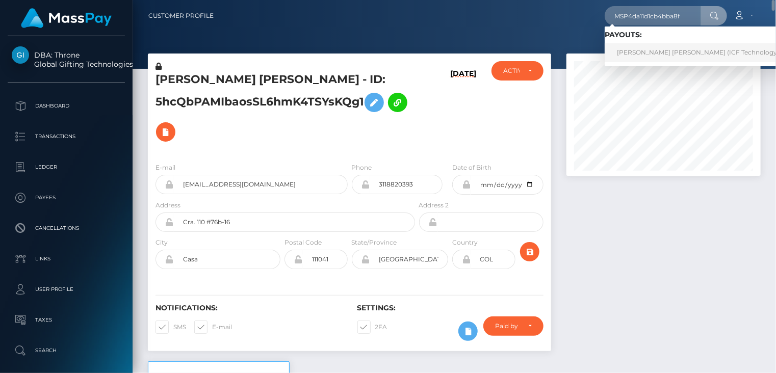
click at [659, 49] on link "Lizzeth Dayan Espejo Guzman (ICF Technology, Inc. - )" at bounding box center [708, 52] width 206 height 19
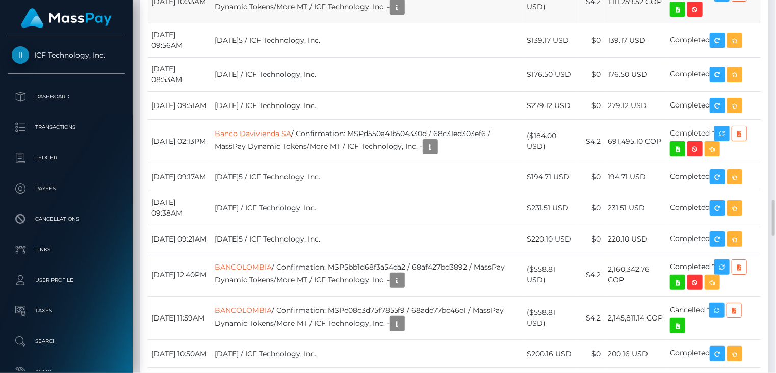
scroll to position [122, 194]
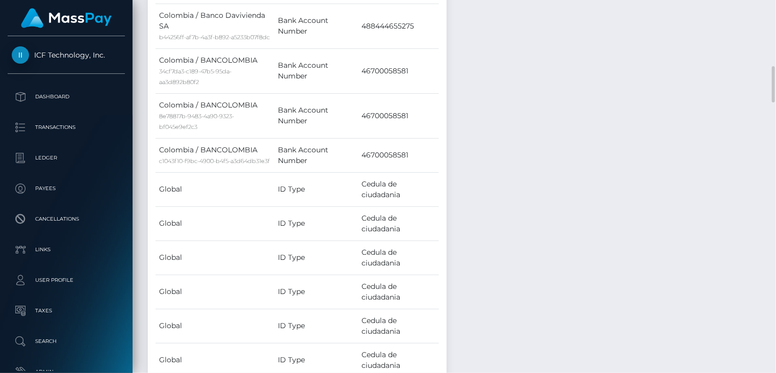
scroll to position [0, 0]
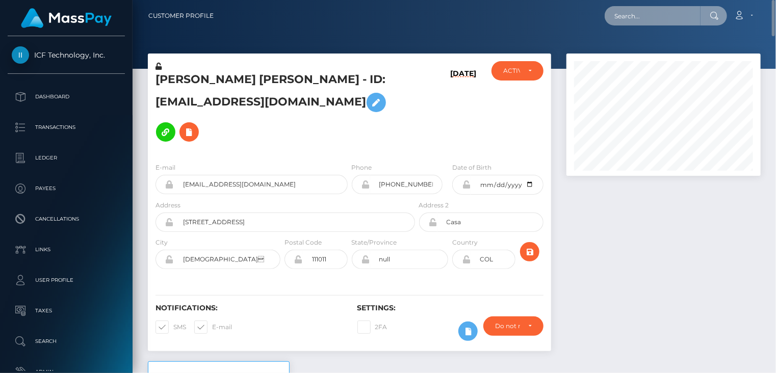
paste input "MSP5A8CD74F8DB2292"
drag, startPoint x: 696, startPoint y: 14, endPoint x: 578, endPoint y: 24, distance: 118.2
click at [578, 24] on div "MSP5A8CD74F8DB2292 Loading... Loading... Account Edit Profile Logout" at bounding box center [491, 15] width 538 height 21
paste input "7092e460758c6c9"
type input "MSP7092e460758c6c9"
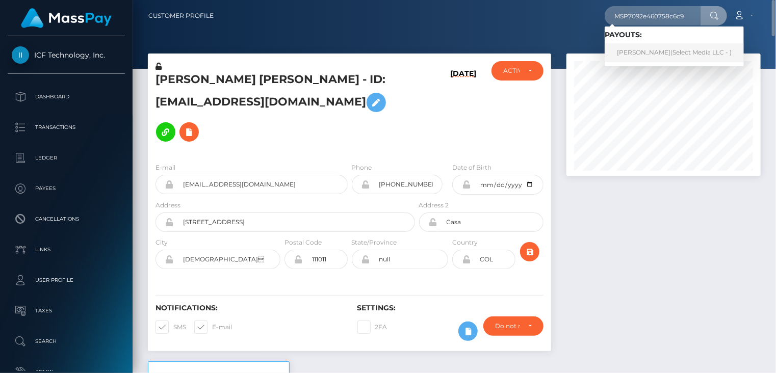
click at [644, 49] on link "Ashlee Paola Guerrero Magana (Select Media LLC - )" at bounding box center [674, 52] width 139 height 19
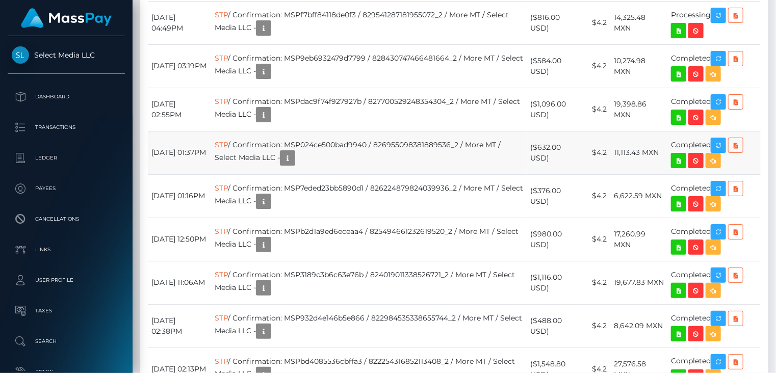
scroll to position [1870, 0]
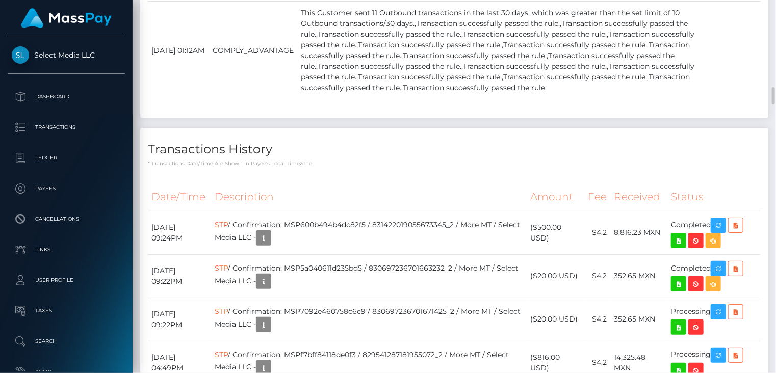
click at [439, 128] on div "Transactions History * Transactions date/time are shown in payee's local timezo…" at bounding box center [454, 147] width 628 height 39
click at [357, 298] on td "STP / Confirmation: MSP7092e460758c6c9 / 830697236701671425_2 / More MT / Selec…" at bounding box center [369, 319] width 316 height 43
copy td "MSP7092e460758c6c9"
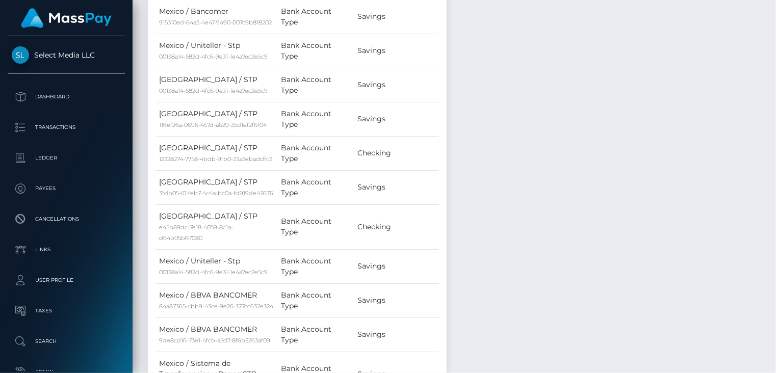
scroll to position [0, 0]
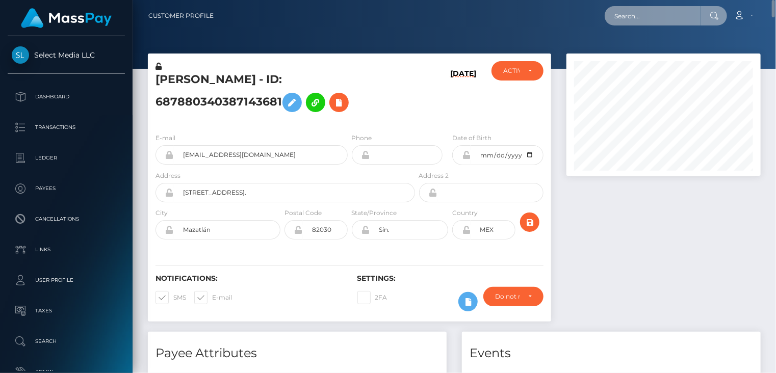
paste input "MSP1353628a13c7493"
type input "MSP1353628a13c7493"
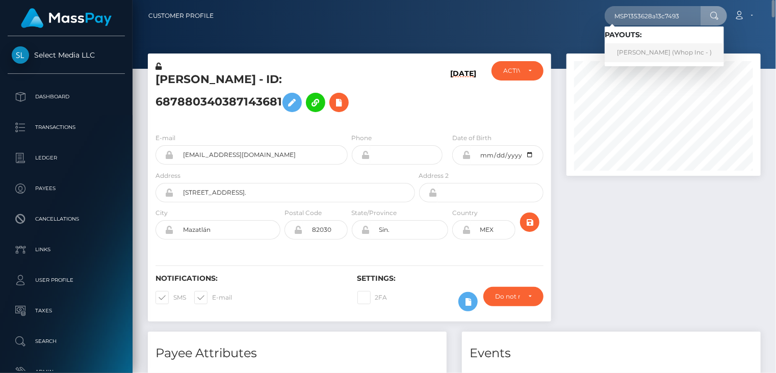
click at [647, 57] on link "ABDUL RAFAY (Whop Inc - )" at bounding box center [664, 52] width 119 height 19
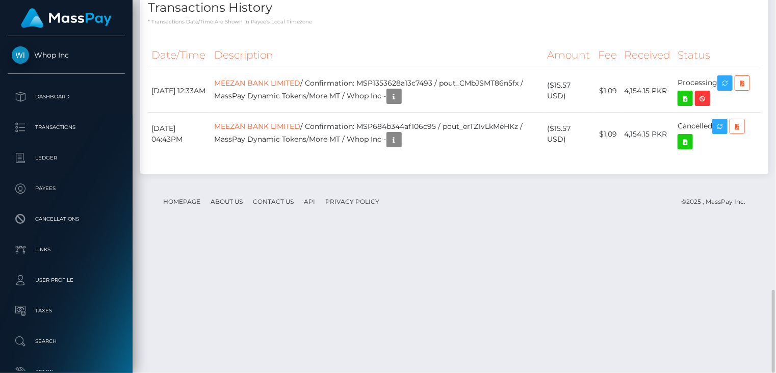
scroll to position [122, 194]
click at [432, 113] on td "MEEZAN BANK LIMITED / Confirmation: MSP1353628a13c7493 / pout_CMbJSMT86n5fx / M…" at bounding box center [377, 90] width 333 height 43
copy td "MSP1353628a13c7493"
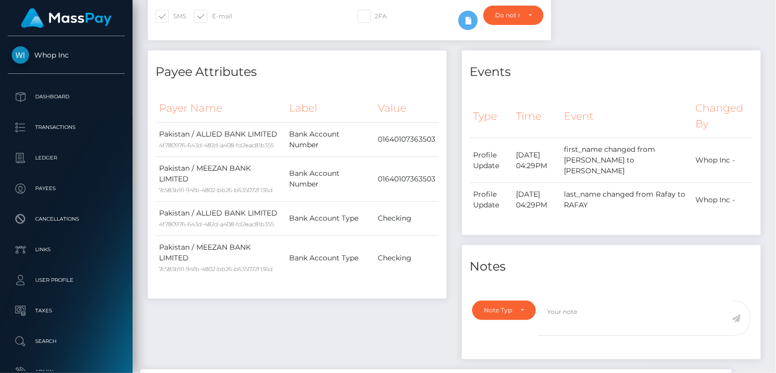
scroll to position [0, 0]
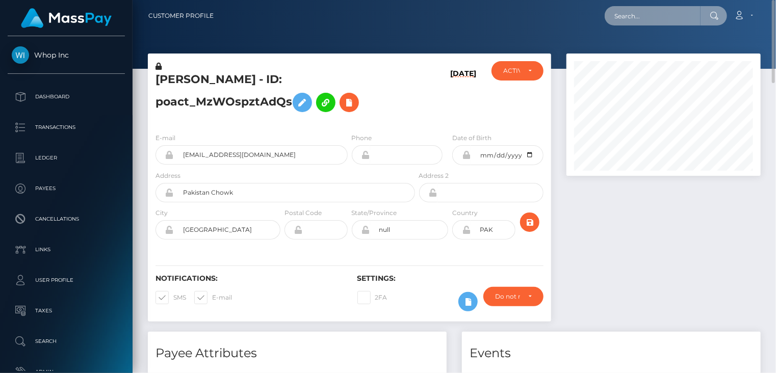
paste input "MSP1e49bf02b815b16"
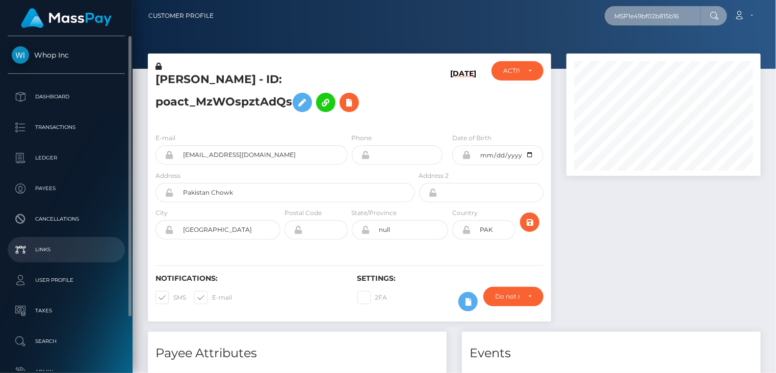
type input "MSP1e49bf02b815b16"
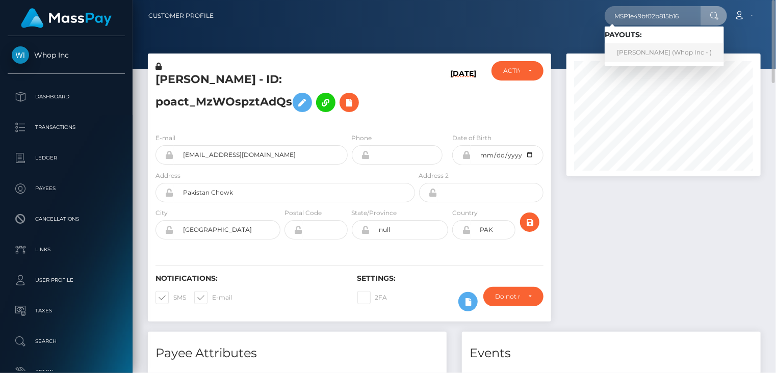
click at [627, 57] on link "[PERSON_NAME] (Whop Inc - )" at bounding box center [664, 52] width 119 height 19
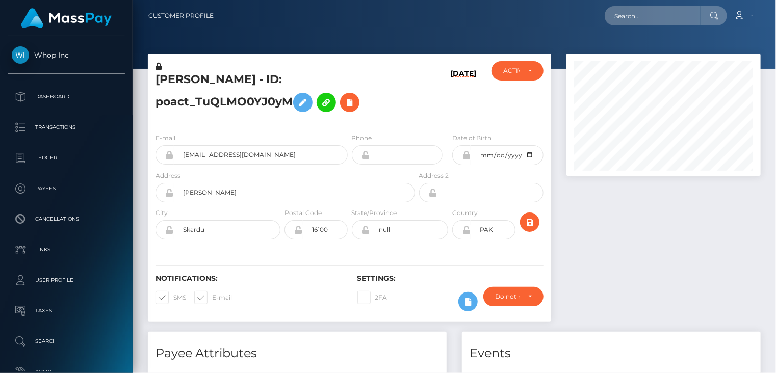
scroll to position [122, 194]
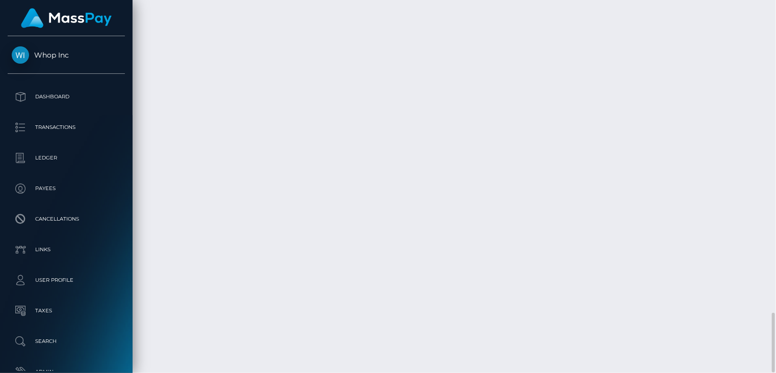
copy td "MSP1e49bf02b815b16"
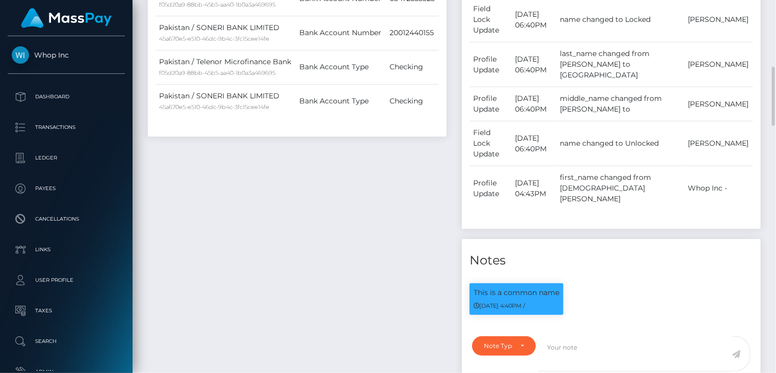
scroll to position [0, 0]
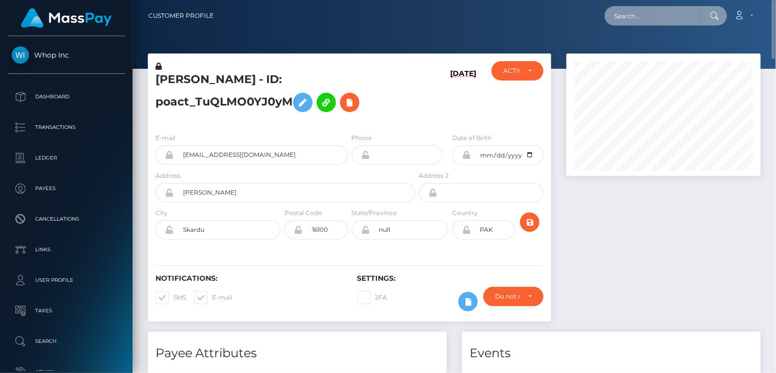
paste input "MSPac35d03104ccba1"
type input "MSPac35d03104ccba1"
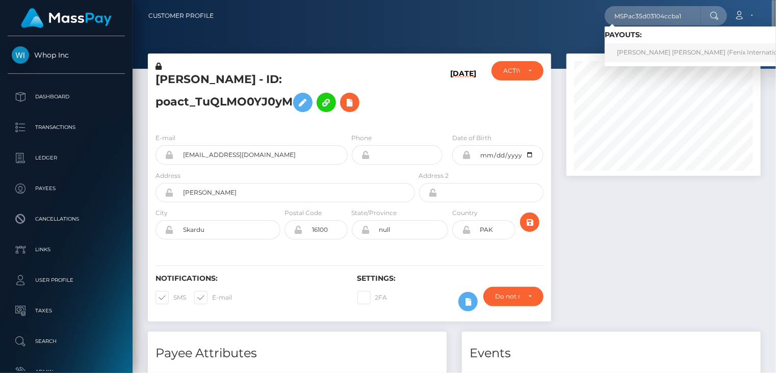
click at [649, 53] on link "Anna null Fomina (Fenix International Limited - )" at bounding box center [718, 52] width 227 height 19
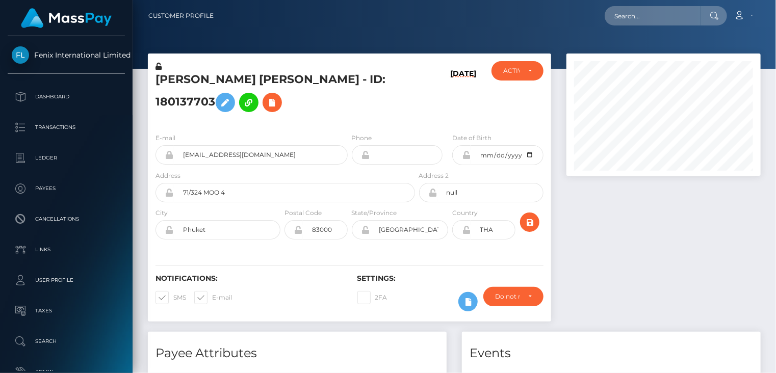
scroll to position [510, 0]
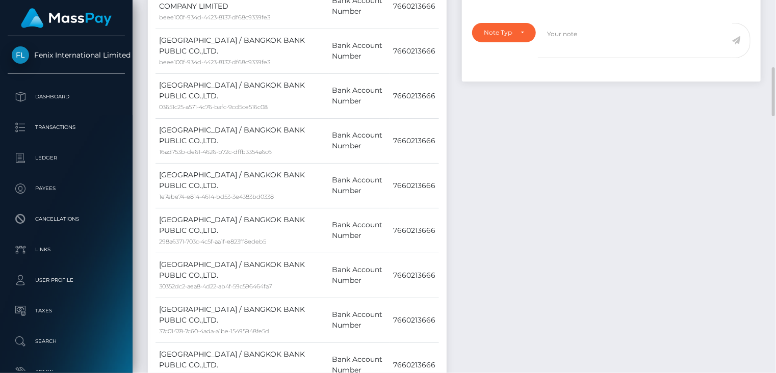
click at [537, 204] on div "Events Type Time Event Changed By" at bounding box center [611, 298] width 314 height 953
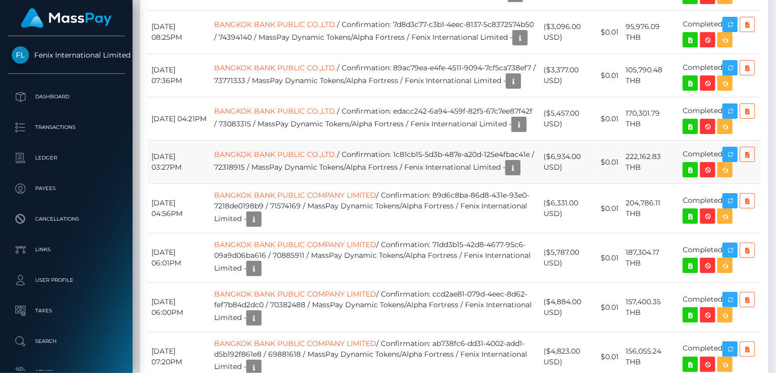
scroll to position [1190, 0]
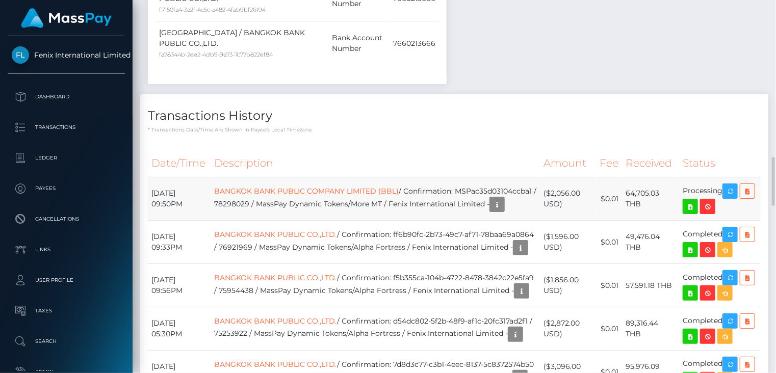
click at [296, 211] on td "BANGKOK BANK PUBLIC COMPANY LIMITED (BBL) / Confirmation: MSPac35d03104ccba1 / …" at bounding box center [375, 198] width 329 height 43
copy td "MSPac35d03104ccba1"
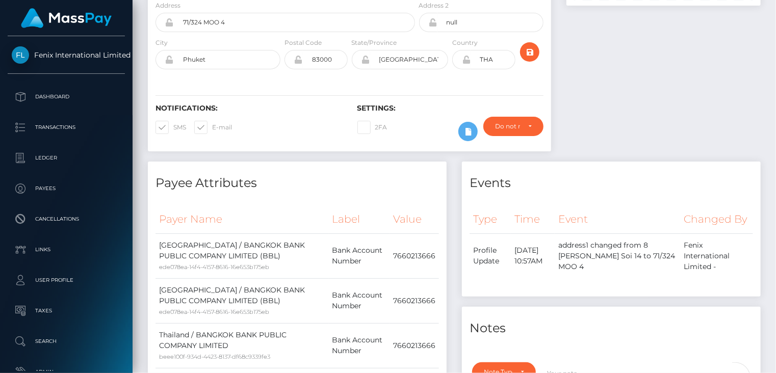
scroll to position [0, 0]
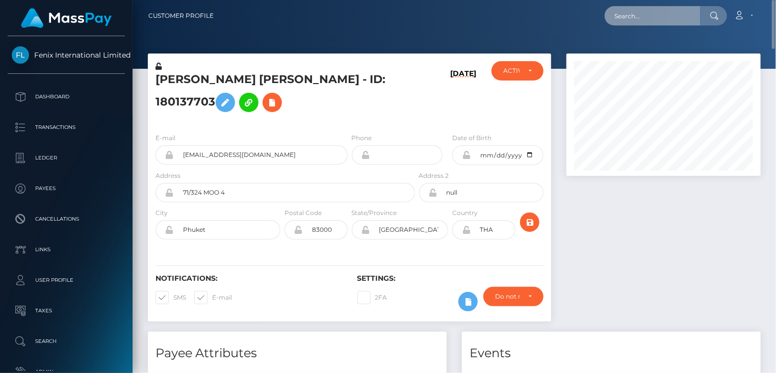
click at [660, 20] on input "text" at bounding box center [653, 15] width 96 height 19
paste input "MSPa48c7ece6408538"
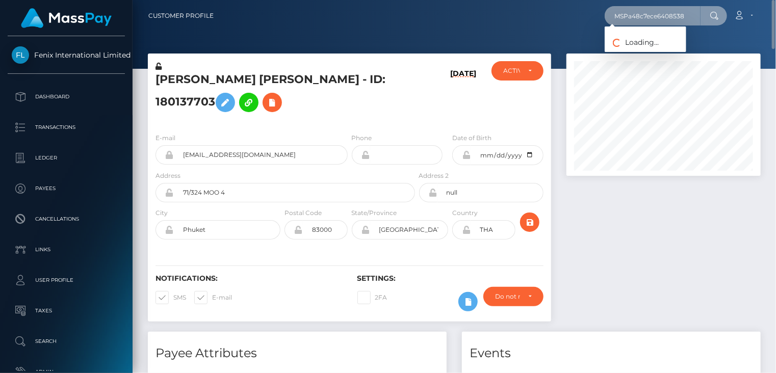
type input "MSPa48c7ece6408538"
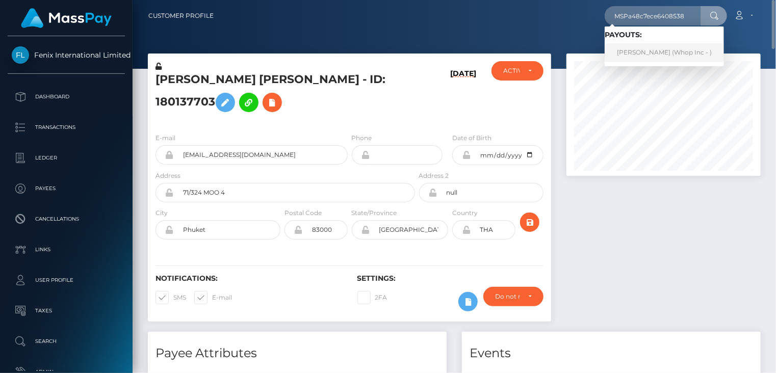
click at [640, 56] on link "FERDİ KABALI (Whop Inc - )" at bounding box center [664, 52] width 119 height 19
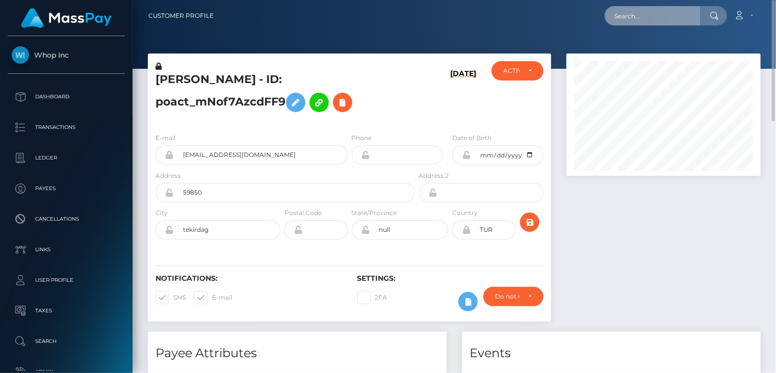
click at [645, 21] on input "text" at bounding box center [653, 15] width 96 height 19
paste input "MSPca2b8ffdc8ec7a4"
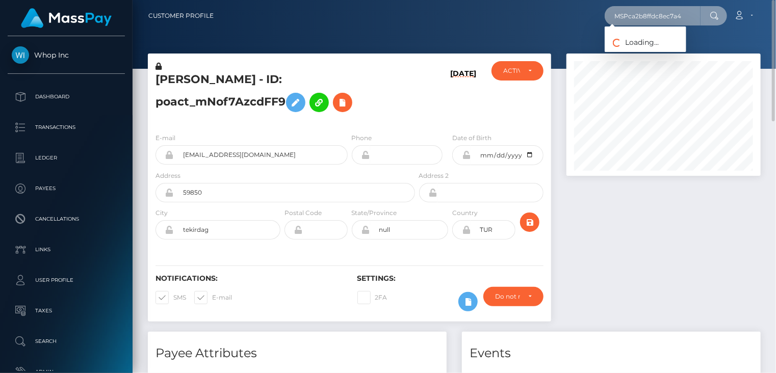
type input "MSPca2b8ffdc8ec7a4"
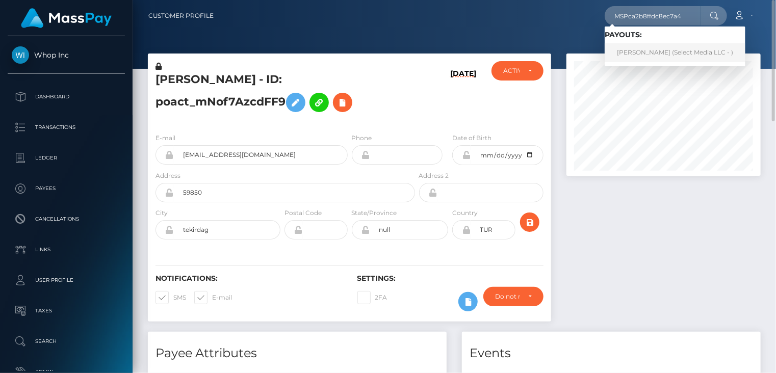
click at [647, 51] on link "Ayla Bayram (Select Media LLC - )" at bounding box center [675, 52] width 141 height 19
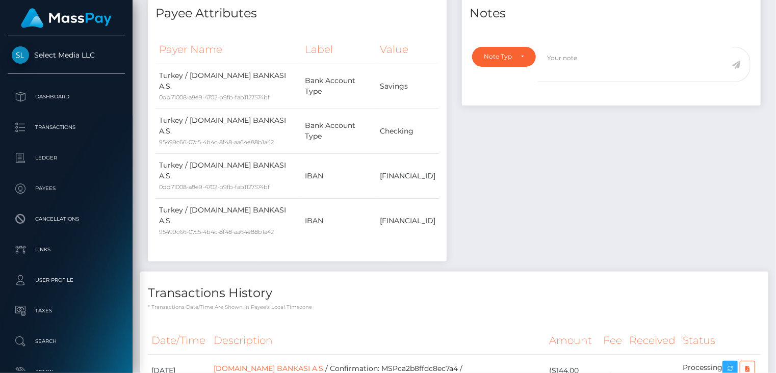
scroll to position [543, 0]
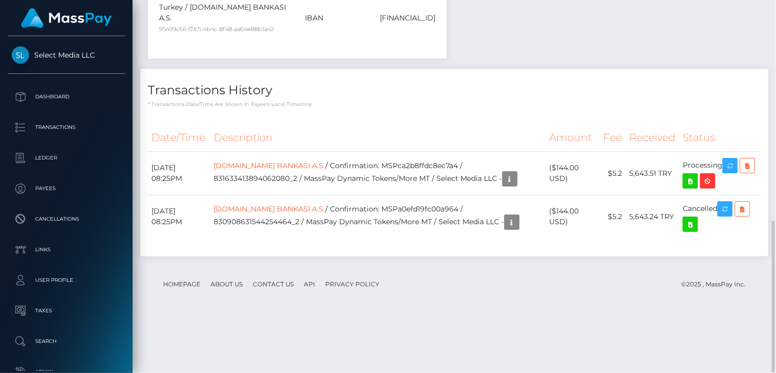
click at [538, 99] on h4 "Transactions History" at bounding box center [454, 91] width 613 height 18
